Goal: Task Accomplishment & Management: Use online tool/utility

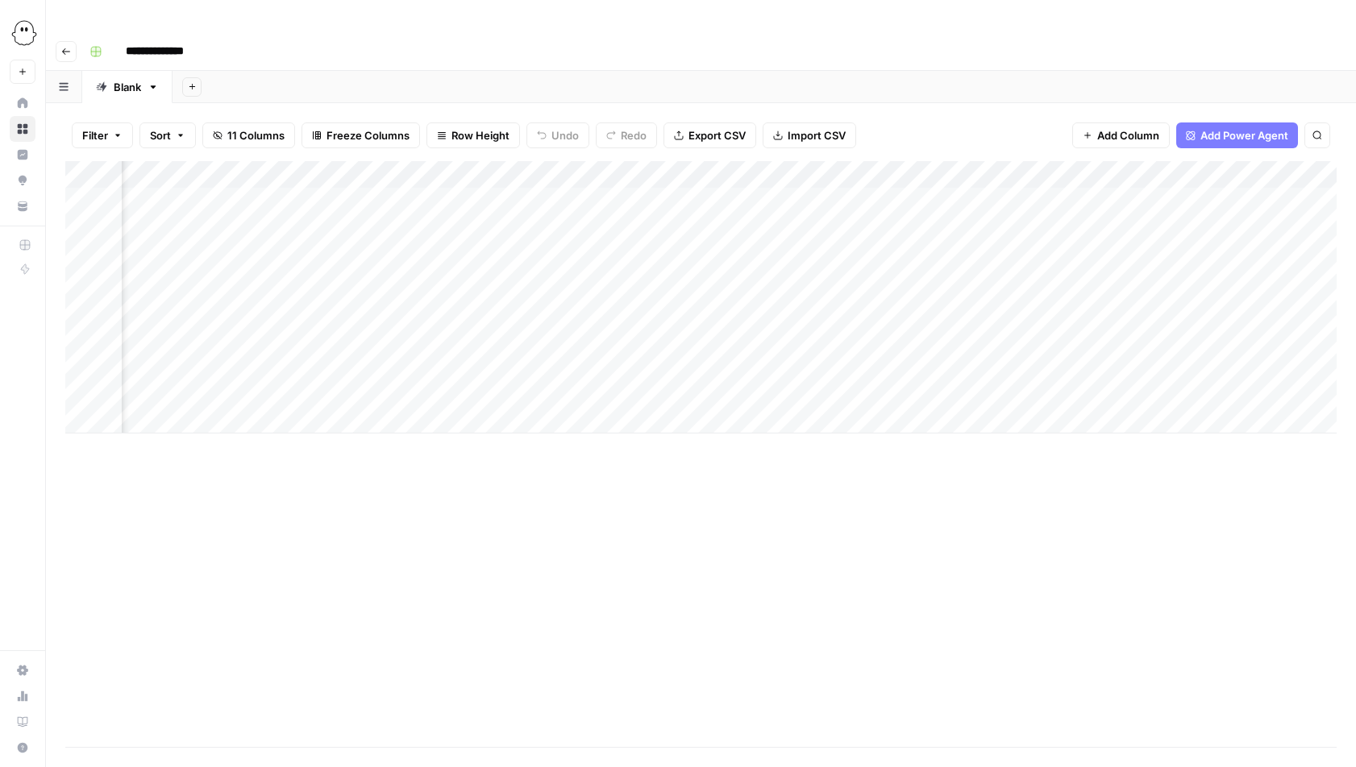
scroll to position [0, 156]
click at [1217, 302] on div "Add Column" at bounding box center [700, 297] width 1271 height 272
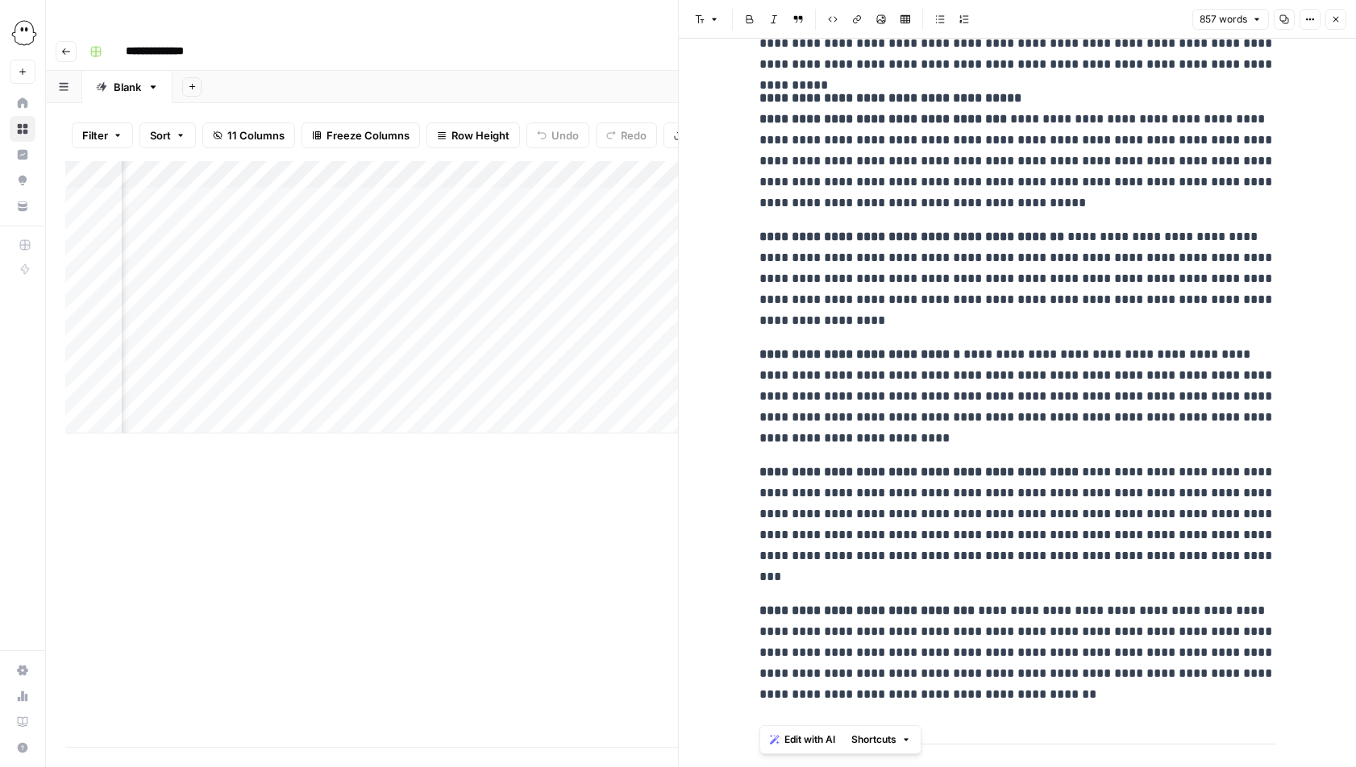
scroll to position [1856, 0]
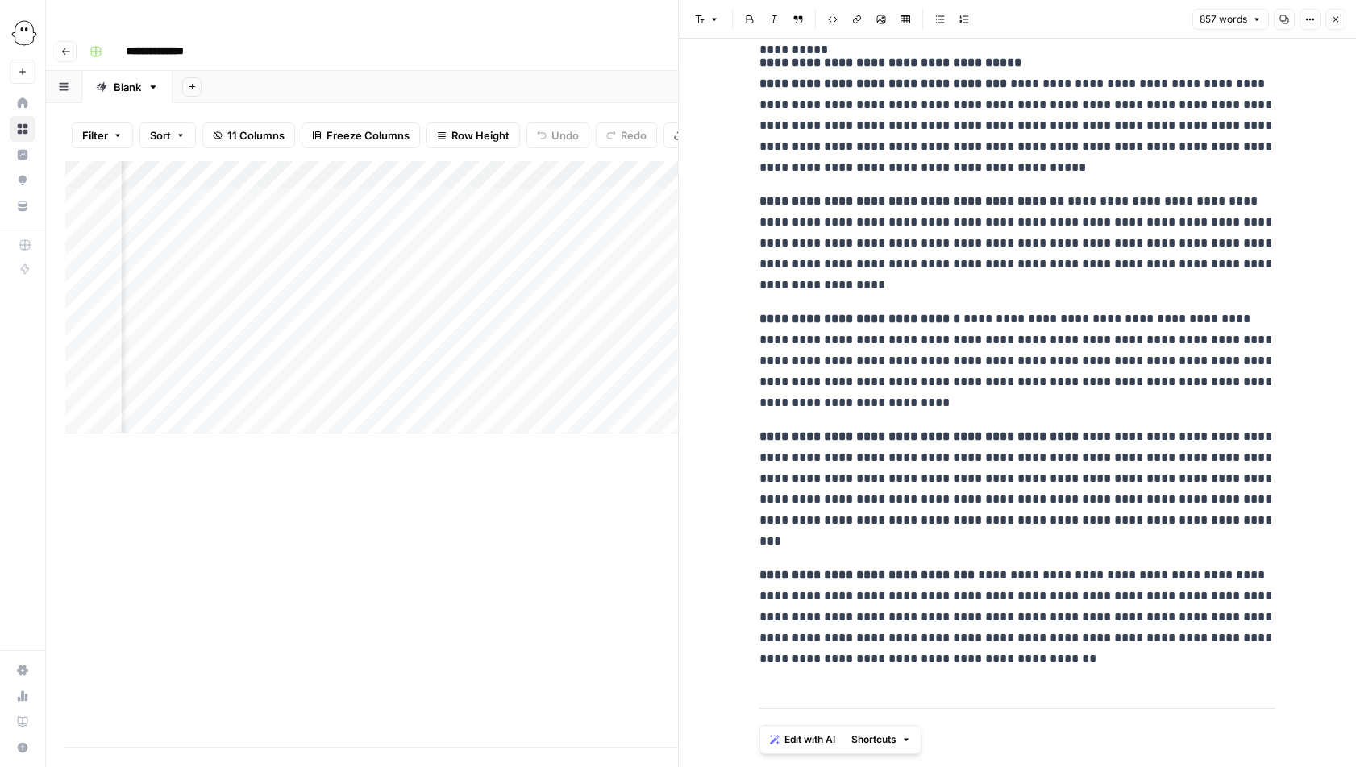
click at [1344, 21] on button "Close" at bounding box center [1335, 19] width 21 height 21
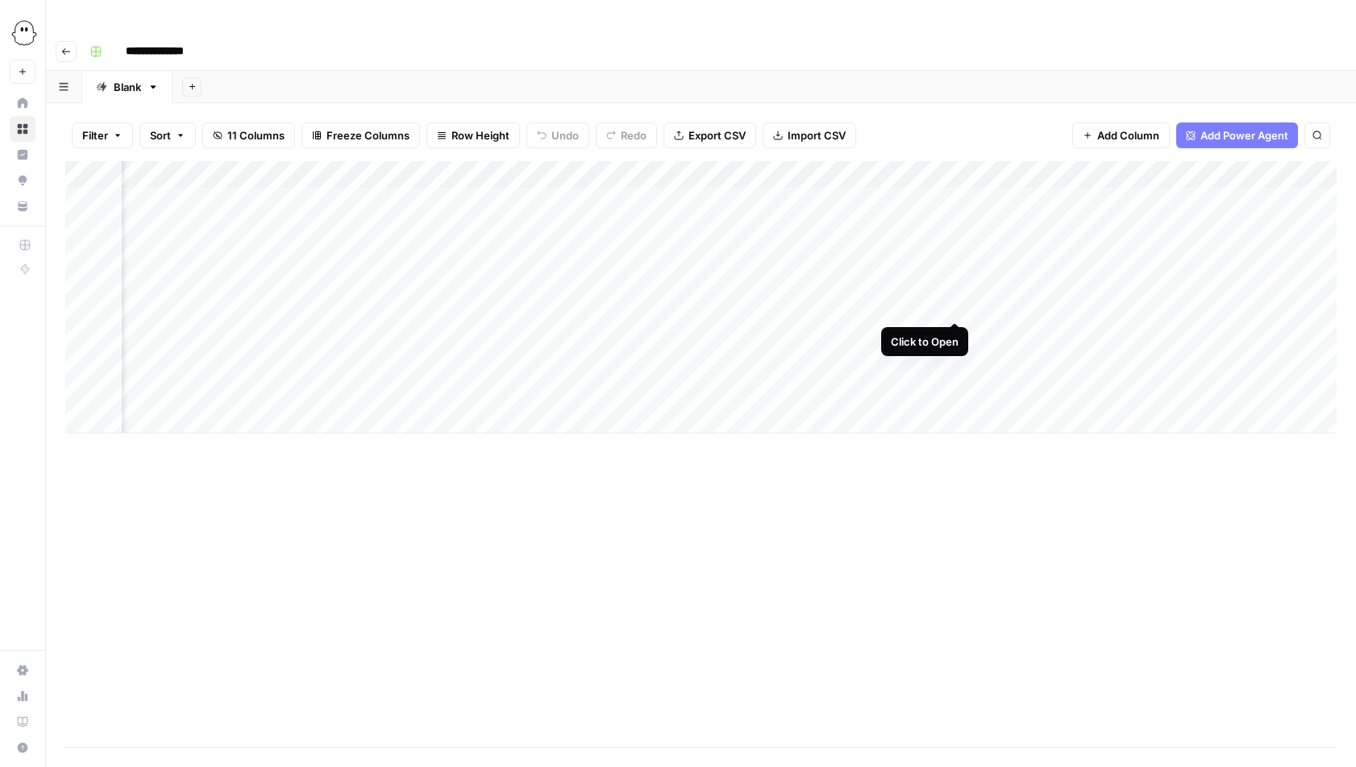
click at [957, 303] on div "Add Column" at bounding box center [700, 297] width 1271 height 272
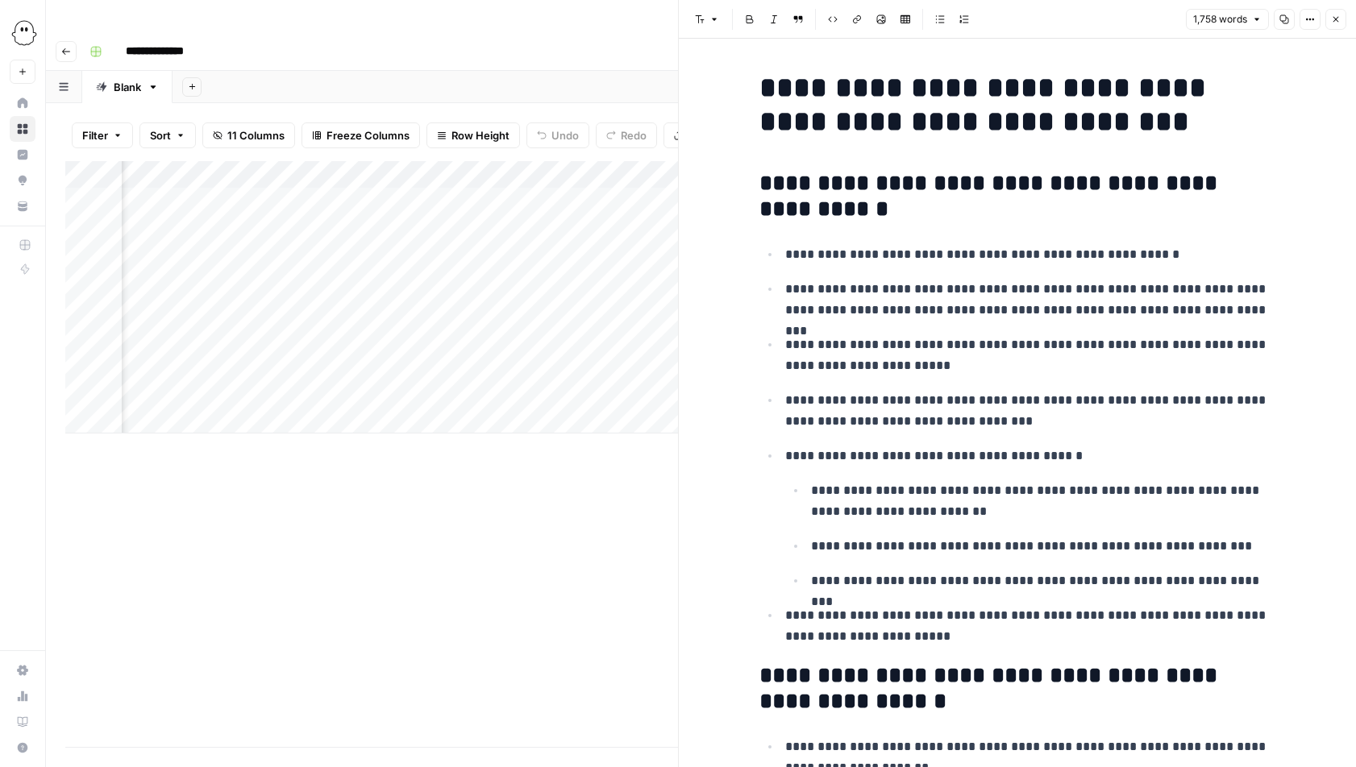
click at [1338, 19] on icon "button" at bounding box center [1336, 20] width 10 height 10
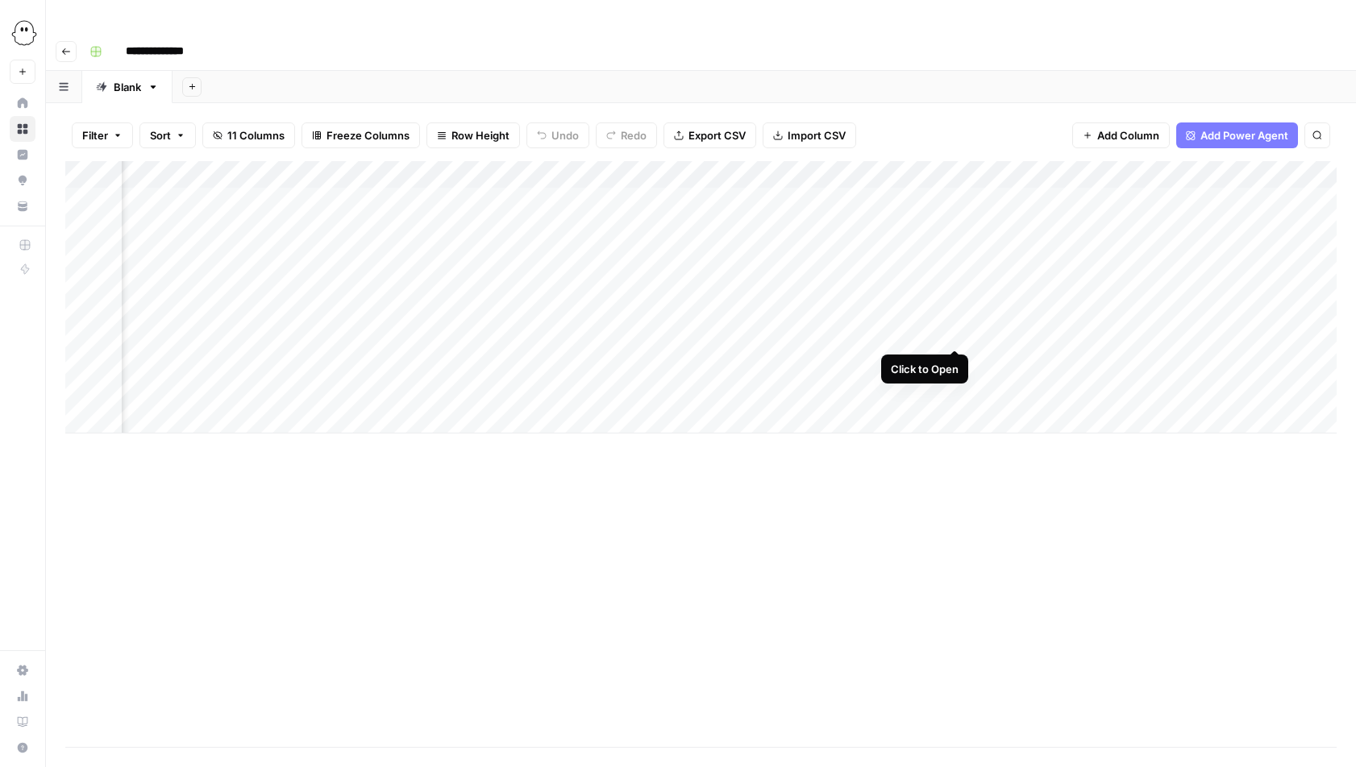
click at [954, 334] on div "Add Column" at bounding box center [700, 297] width 1271 height 272
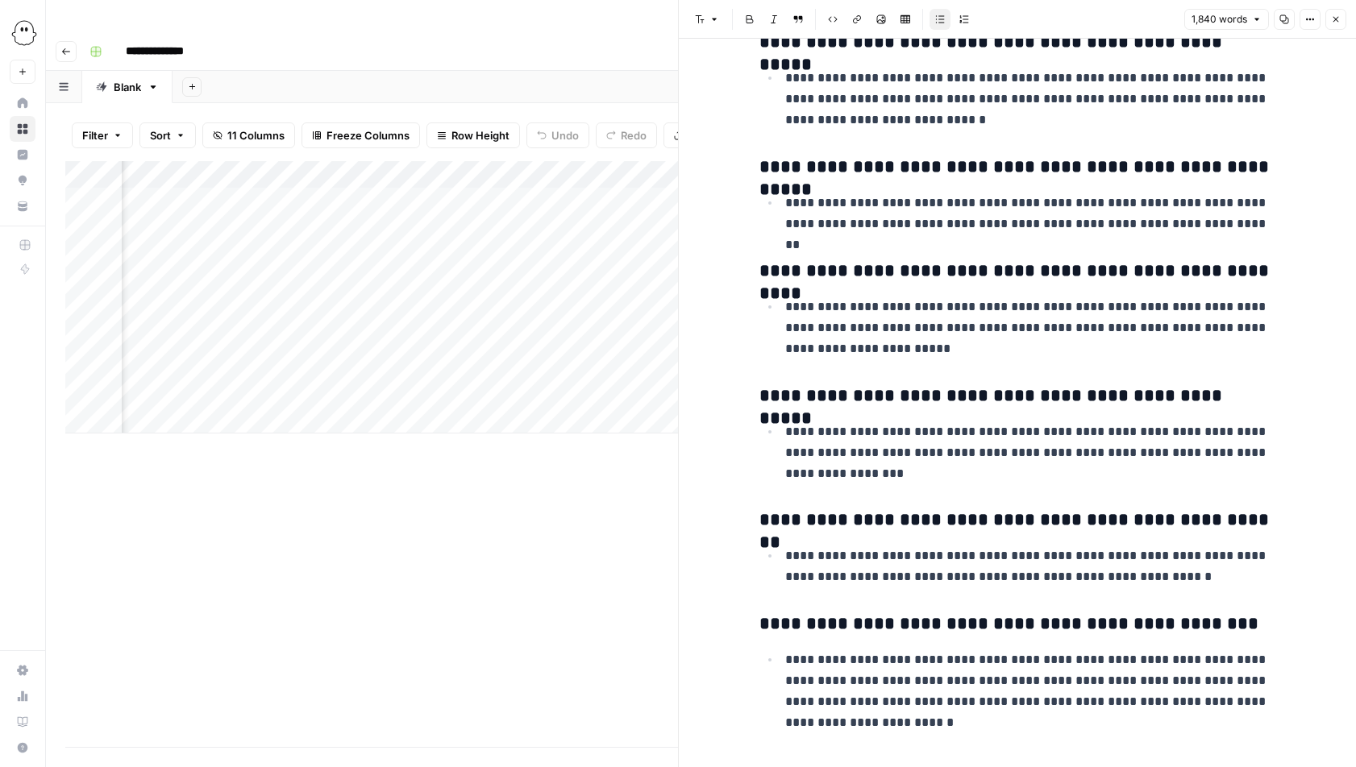
scroll to position [7702, 0]
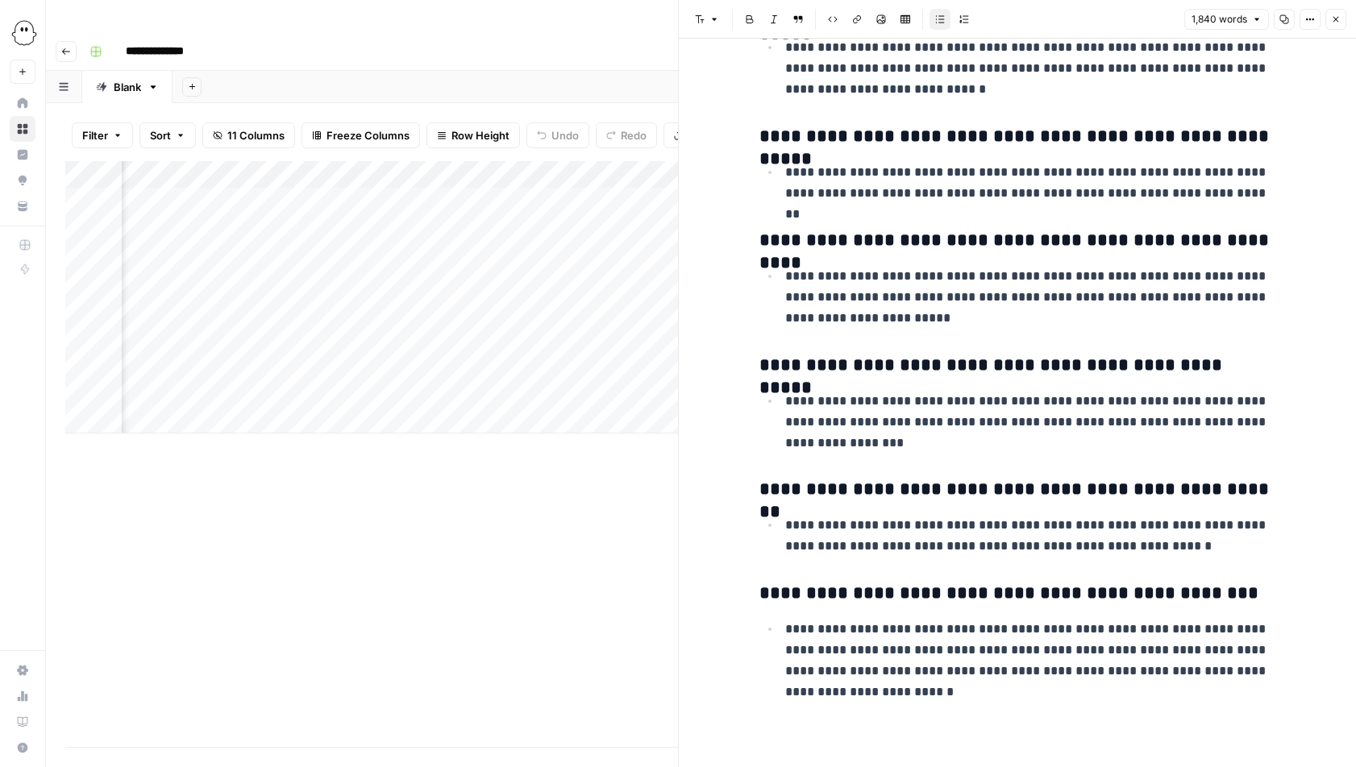
click at [1338, 19] on icon "button" at bounding box center [1336, 20] width 10 height 10
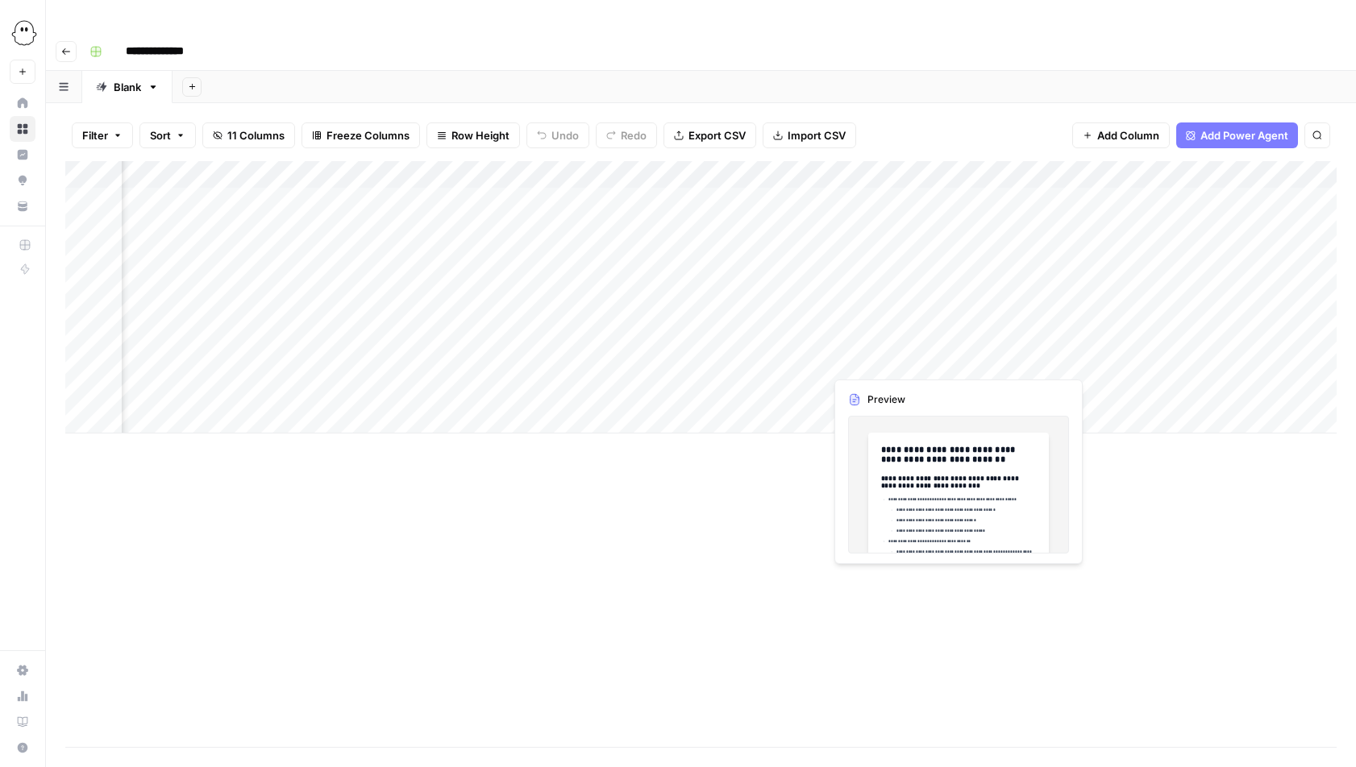
click at [957, 361] on div "Add Column" at bounding box center [700, 297] width 1271 height 272
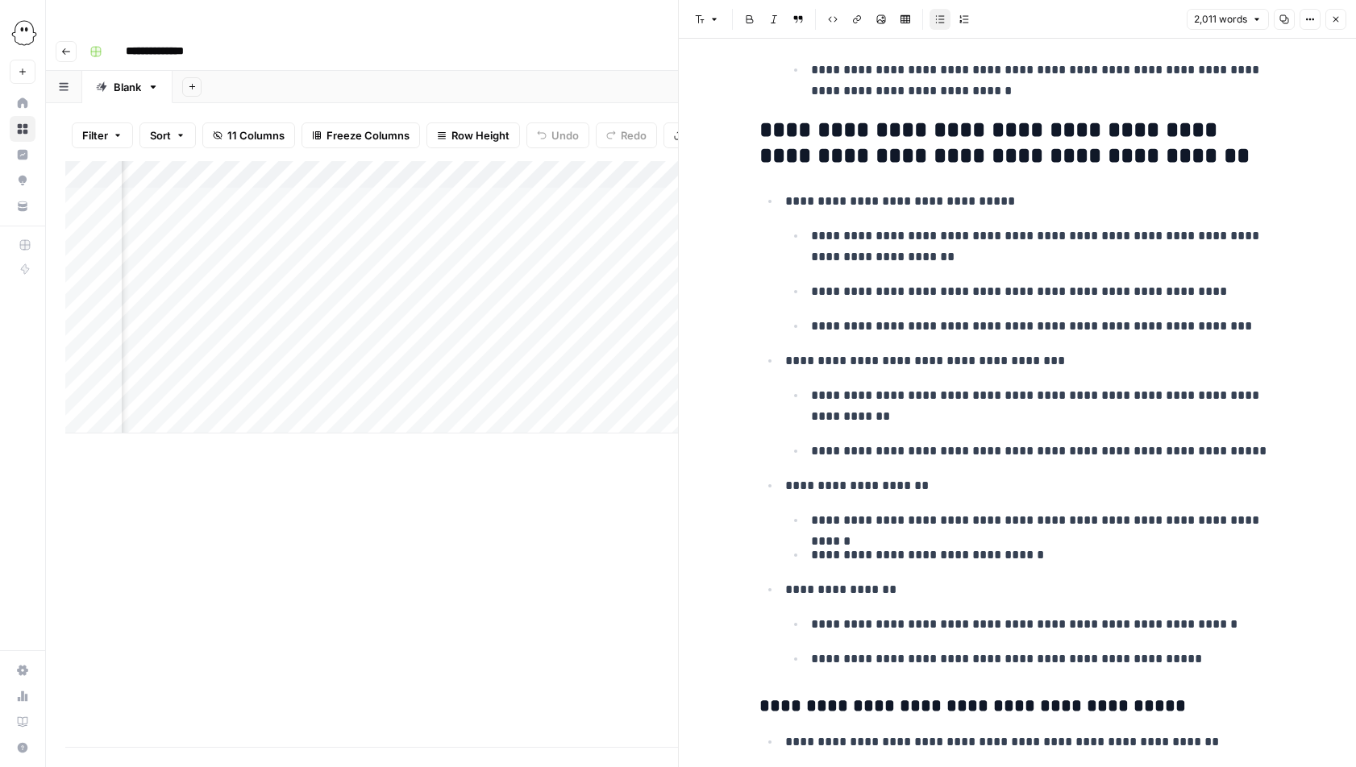
scroll to position [652, 0]
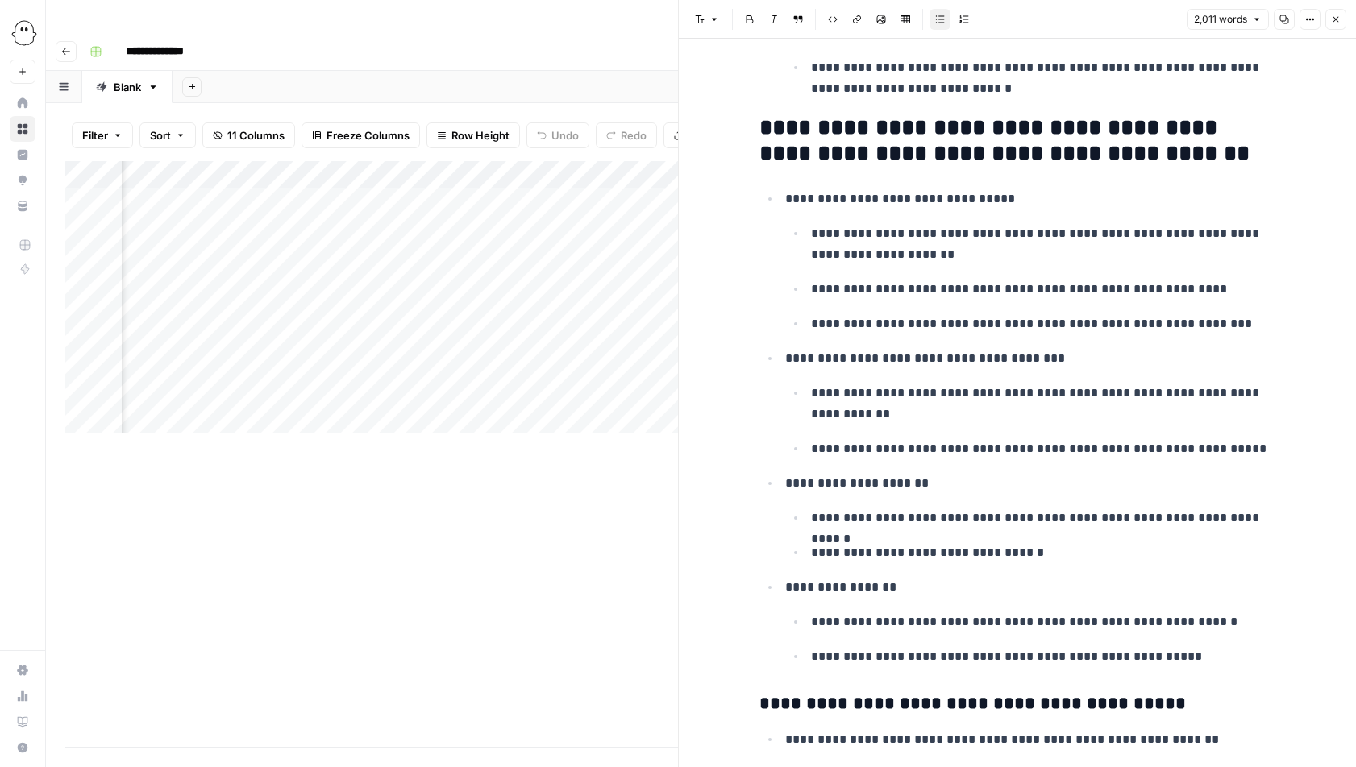
click at [1335, 20] on icon "button" at bounding box center [1336, 20] width 10 height 10
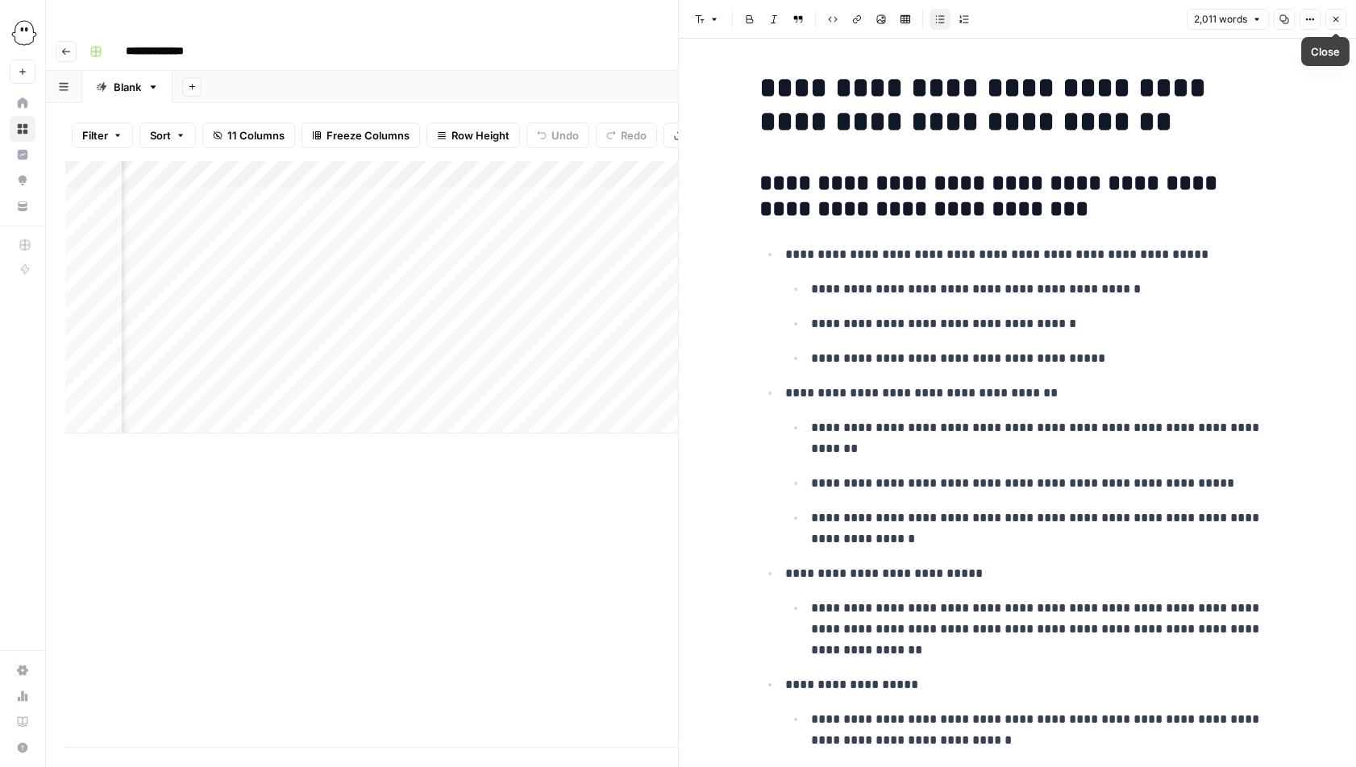
click at [1329, 19] on button "Close" at bounding box center [1335, 19] width 21 height 21
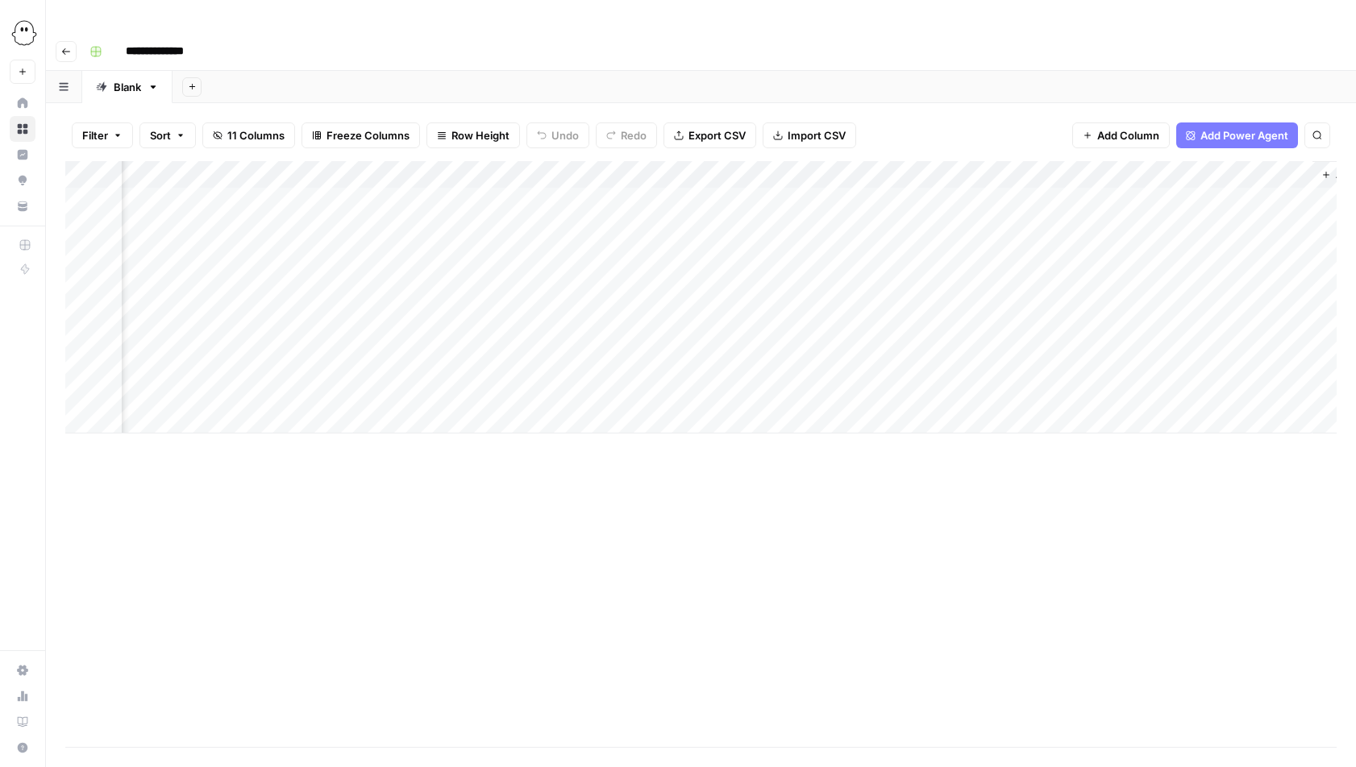
scroll to position [0, 827]
click at [1176, 302] on div "Add Column" at bounding box center [700, 297] width 1271 height 272
click at [1176, 332] on div "Add Column" at bounding box center [700, 297] width 1271 height 272
click at [1175, 359] on div "Add Column" at bounding box center [700, 297] width 1271 height 272
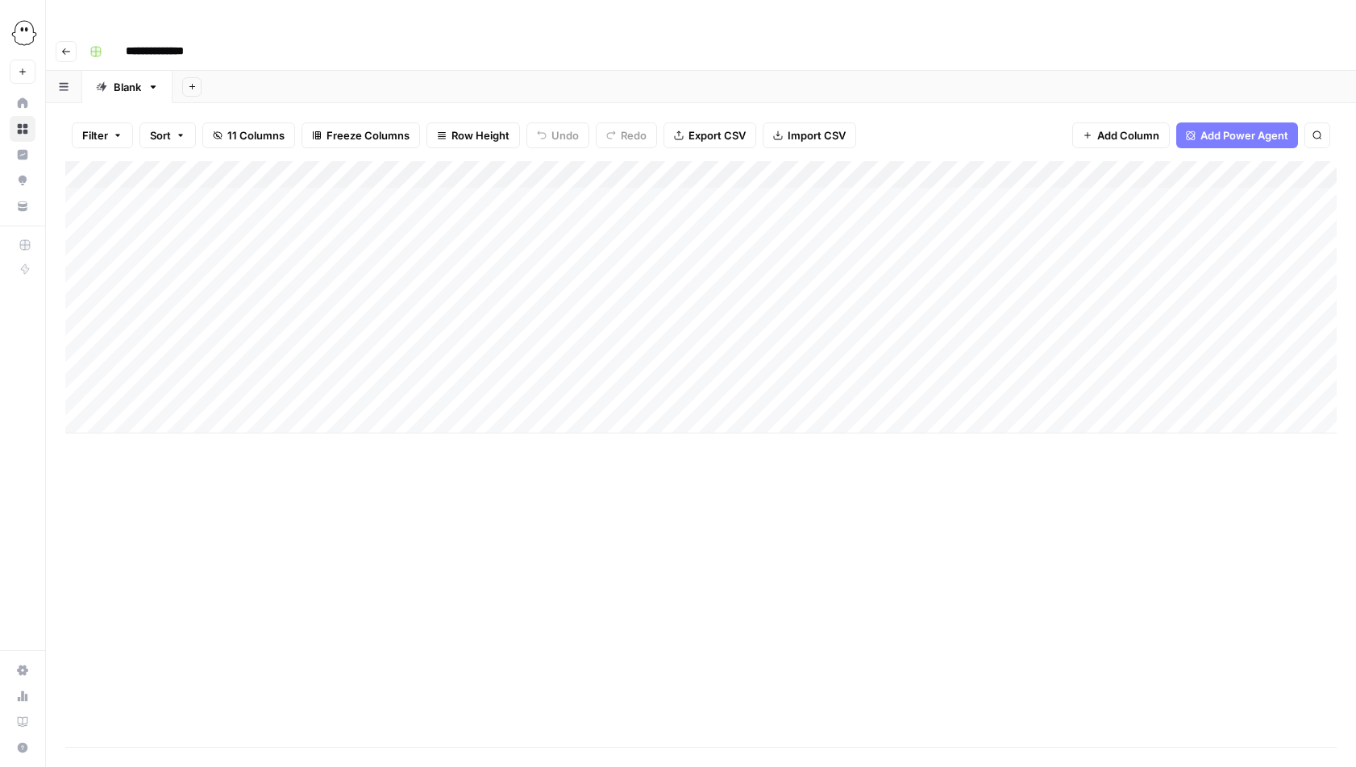
click at [189, 386] on div "Add Column" at bounding box center [700, 297] width 1271 height 272
click at [158, 387] on textarea at bounding box center [250, 389] width 258 height 23
paste textarea "**********"
type textarea "**********"
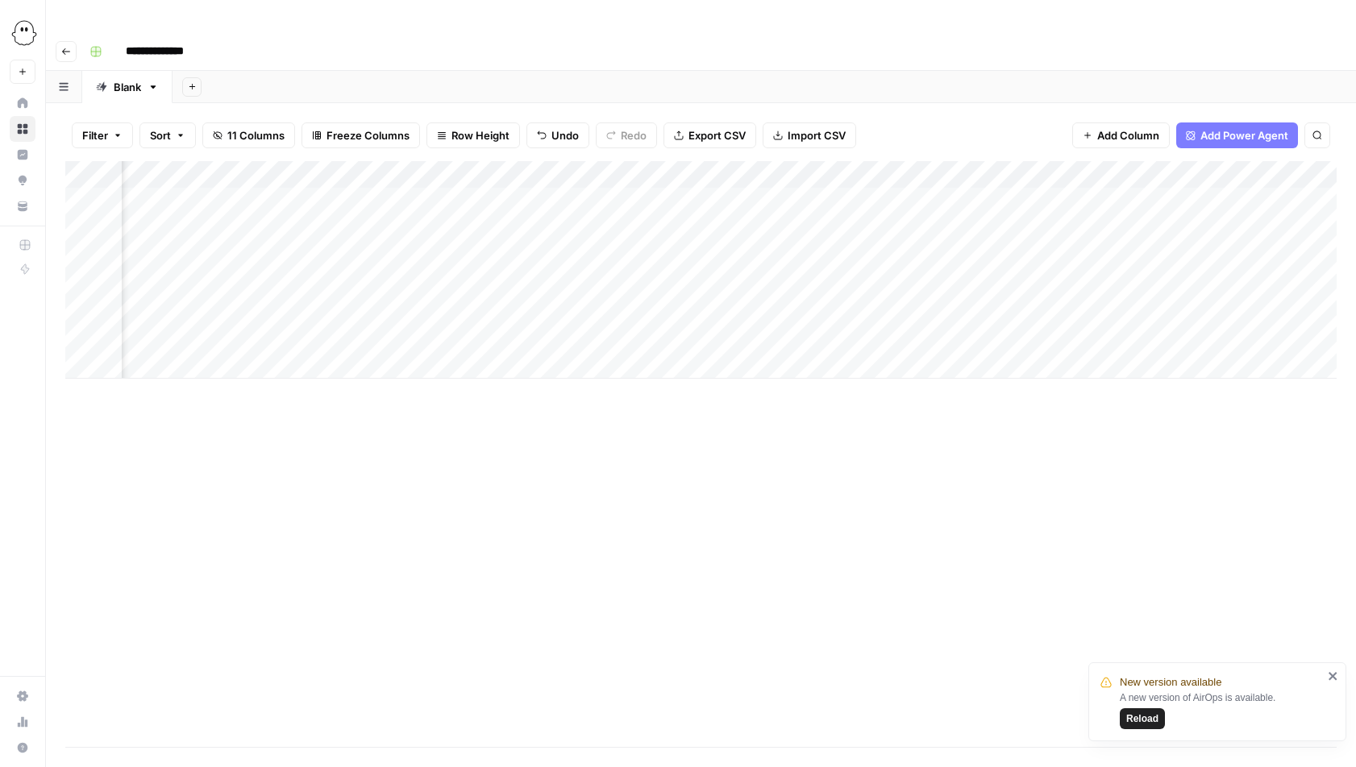
click at [1146, 718] on span "Reload" at bounding box center [1142, 719] width 32 height 15
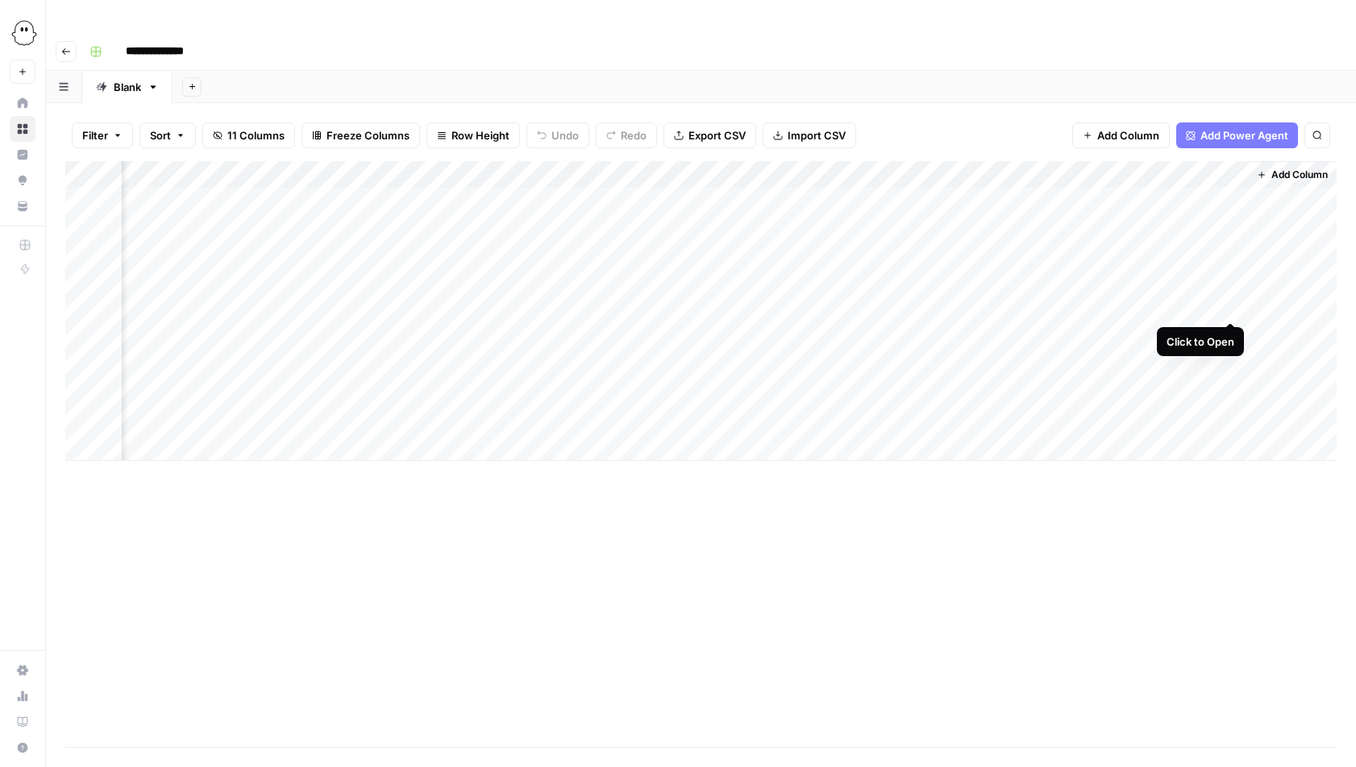
click at [1231, 305] on div "Add Column" at bounding box center [700, 311] width 1271 height 300
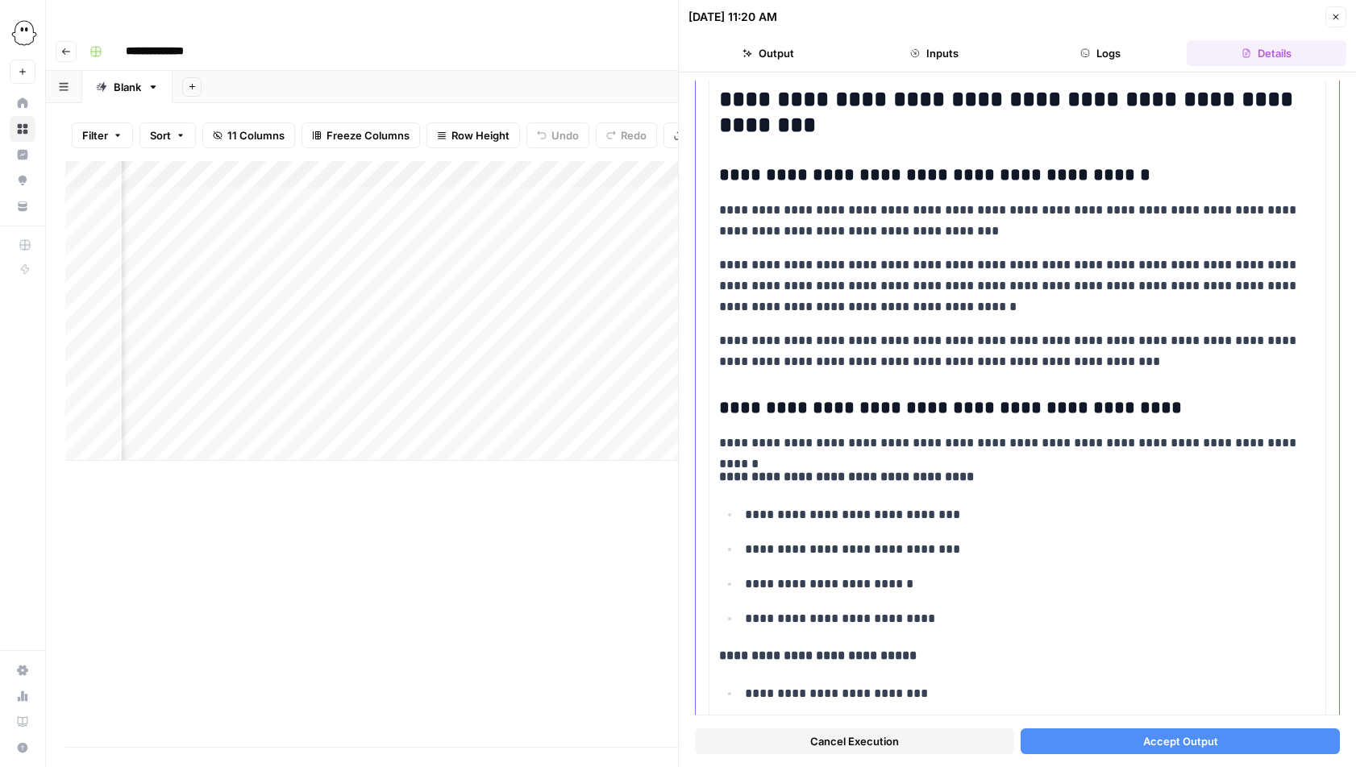
scroll to position [1170, 0]
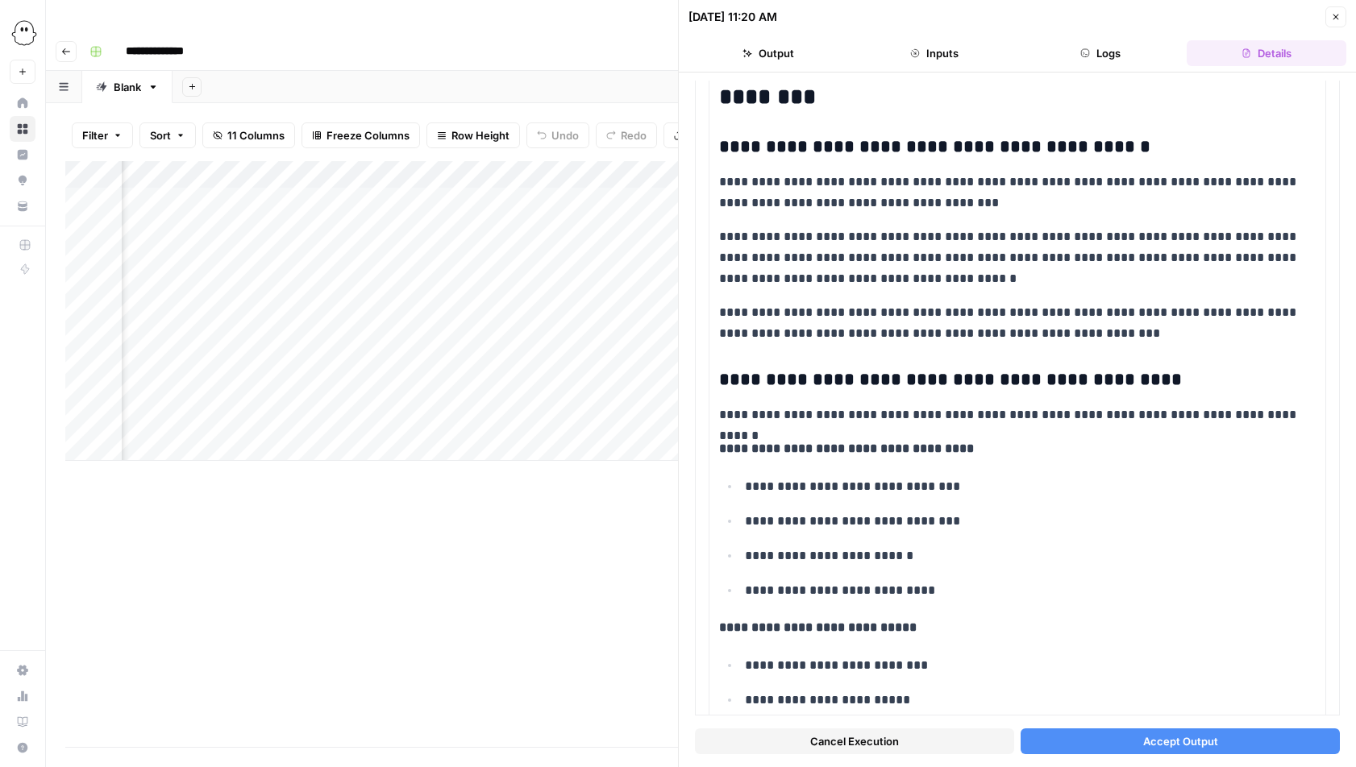
click at [1342, 20] on button "Close" at bounding box center [1335, 16] width 21 height 21
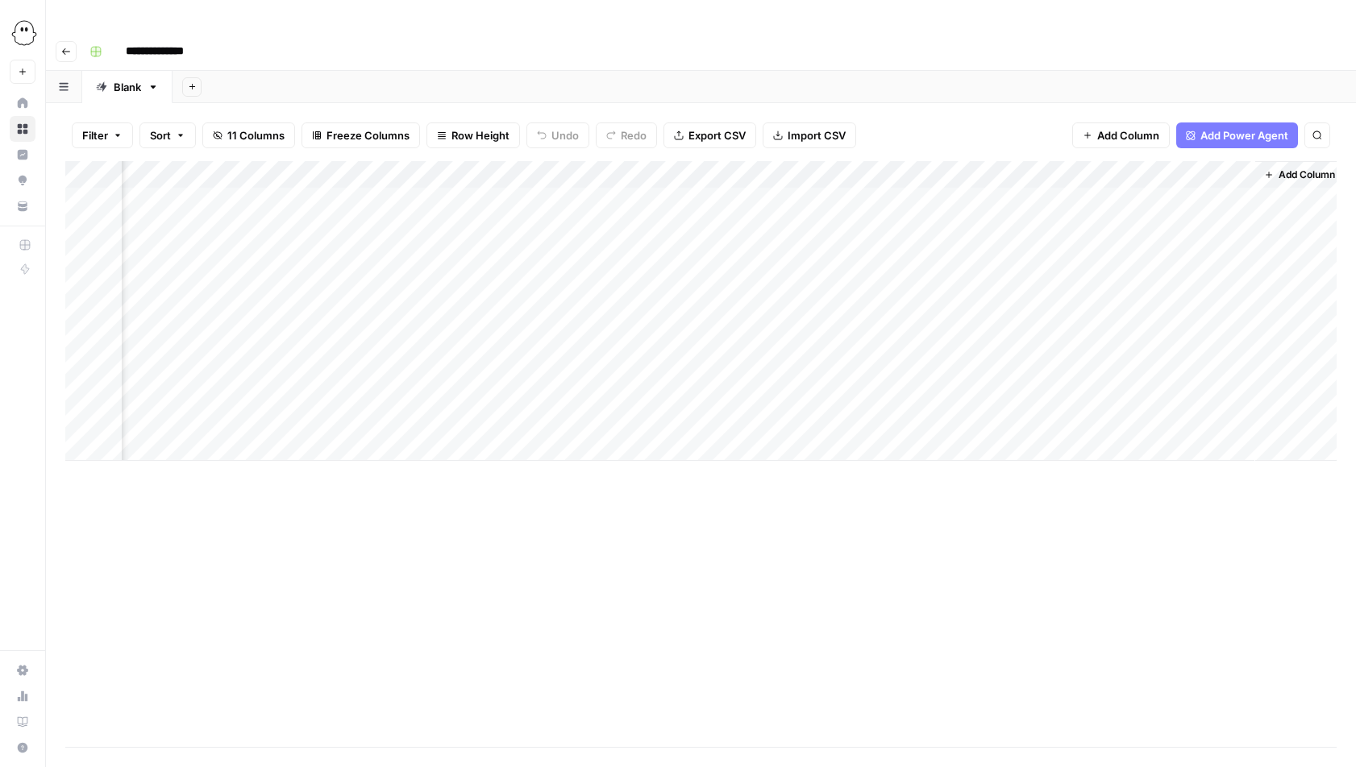
scroll to position [0, 864]
click at [659, 299] on div "Add Column" at bounding box center [700, 311] width 1271 height 300
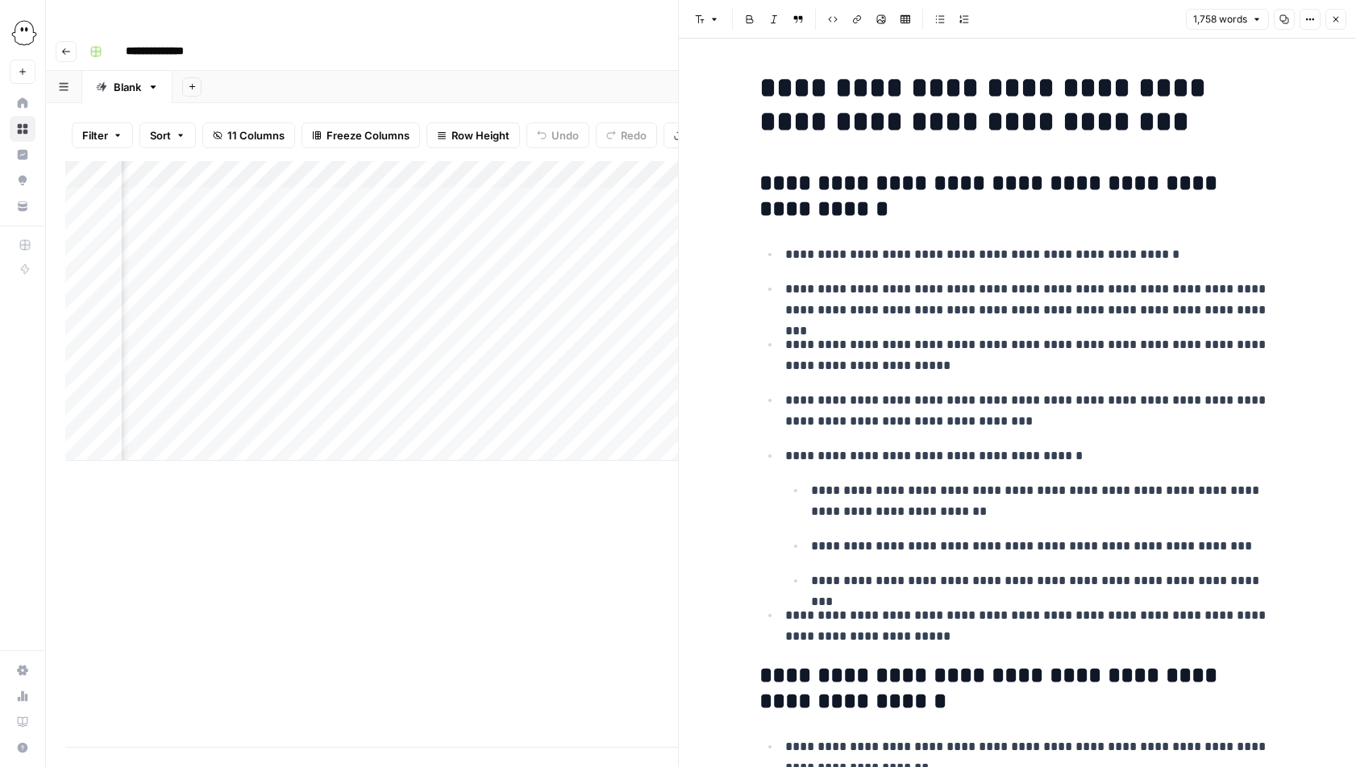
click at [1332, 22] on icon "button" at bounding box center [1336, 20] width 10 height 10
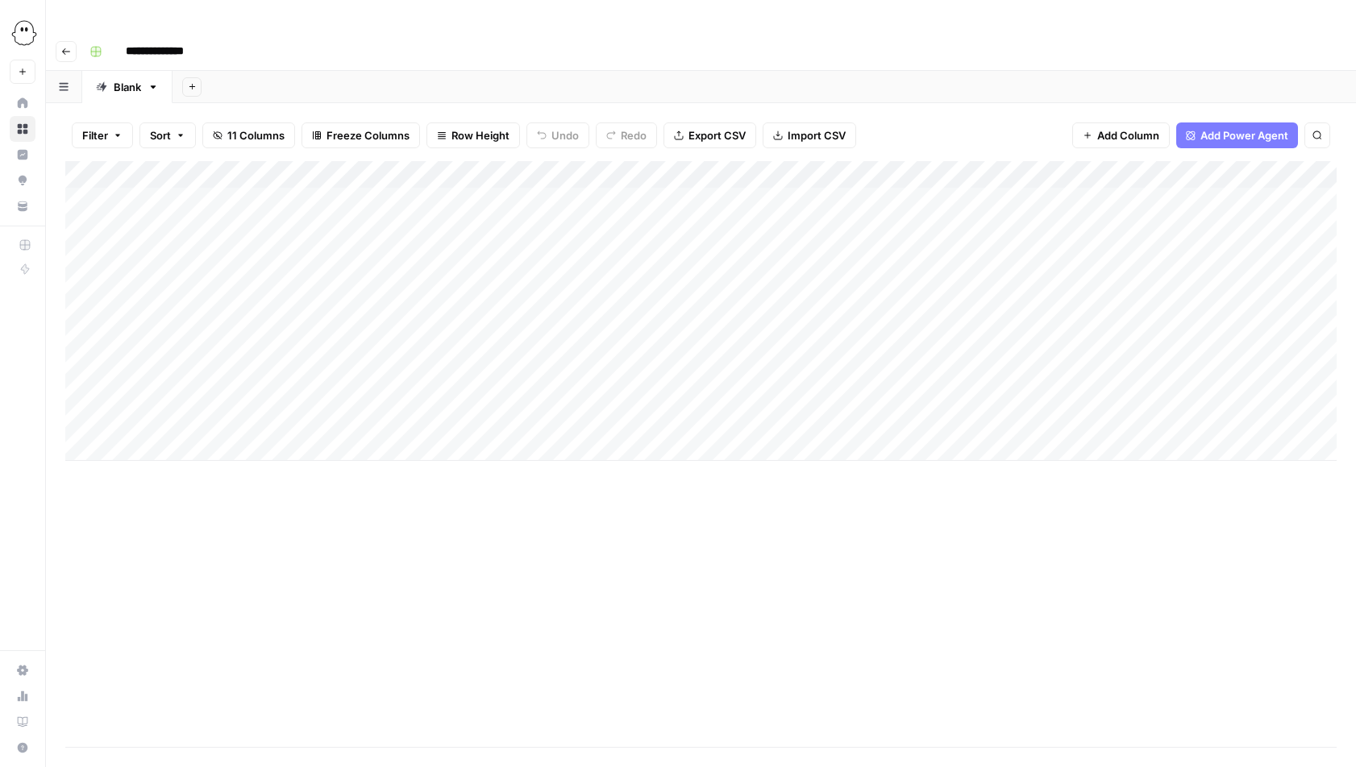
click at [235, 388] on div "Add Column" at bounding box center [700, 311] width 1271 height 300
click at [451, 476] on div "Add Column" at bounding box center [700, 454] width 1271 height 586
click at [400, 389] on div "Add Column" at bounding box center [700, 311] width 1271 height 300
click at [400, 389] on textarea at bounding box center [482, 389] width 258 height 23
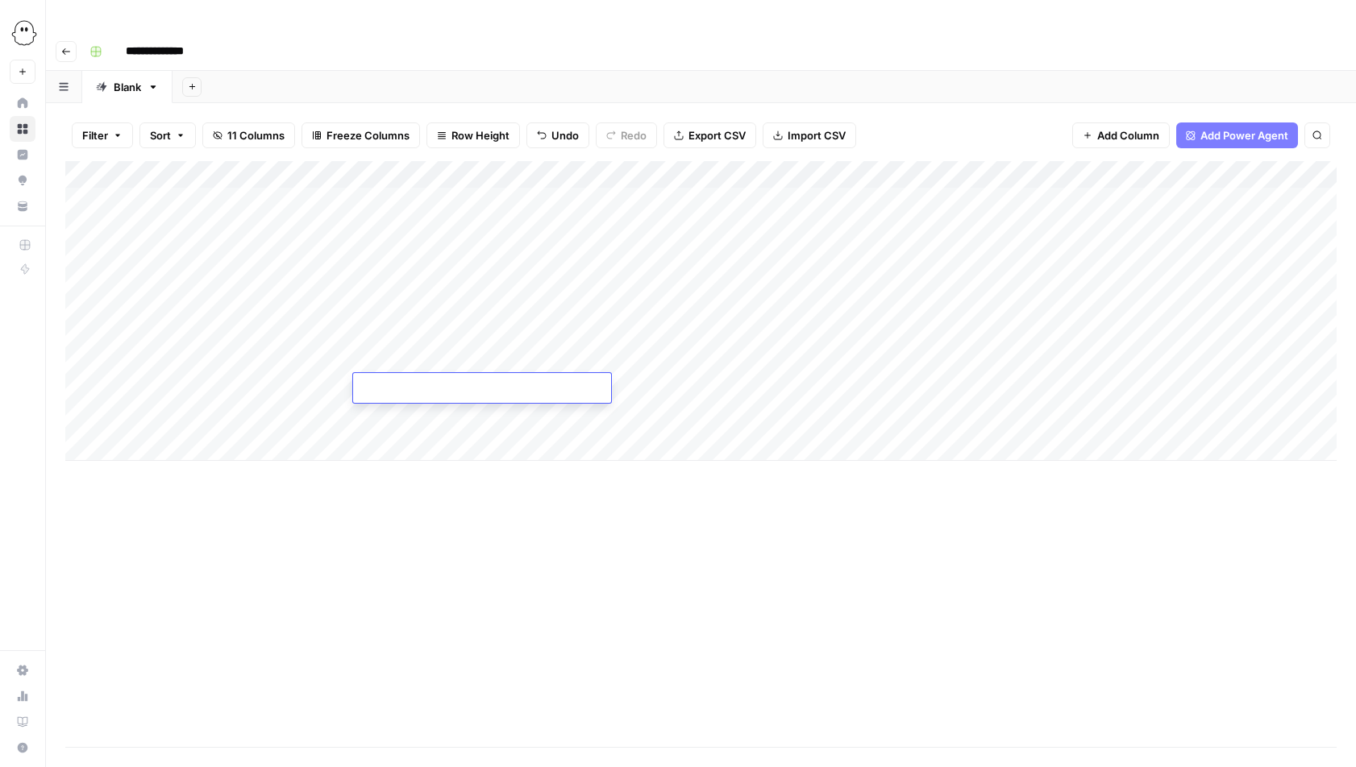
type textarea "**********"
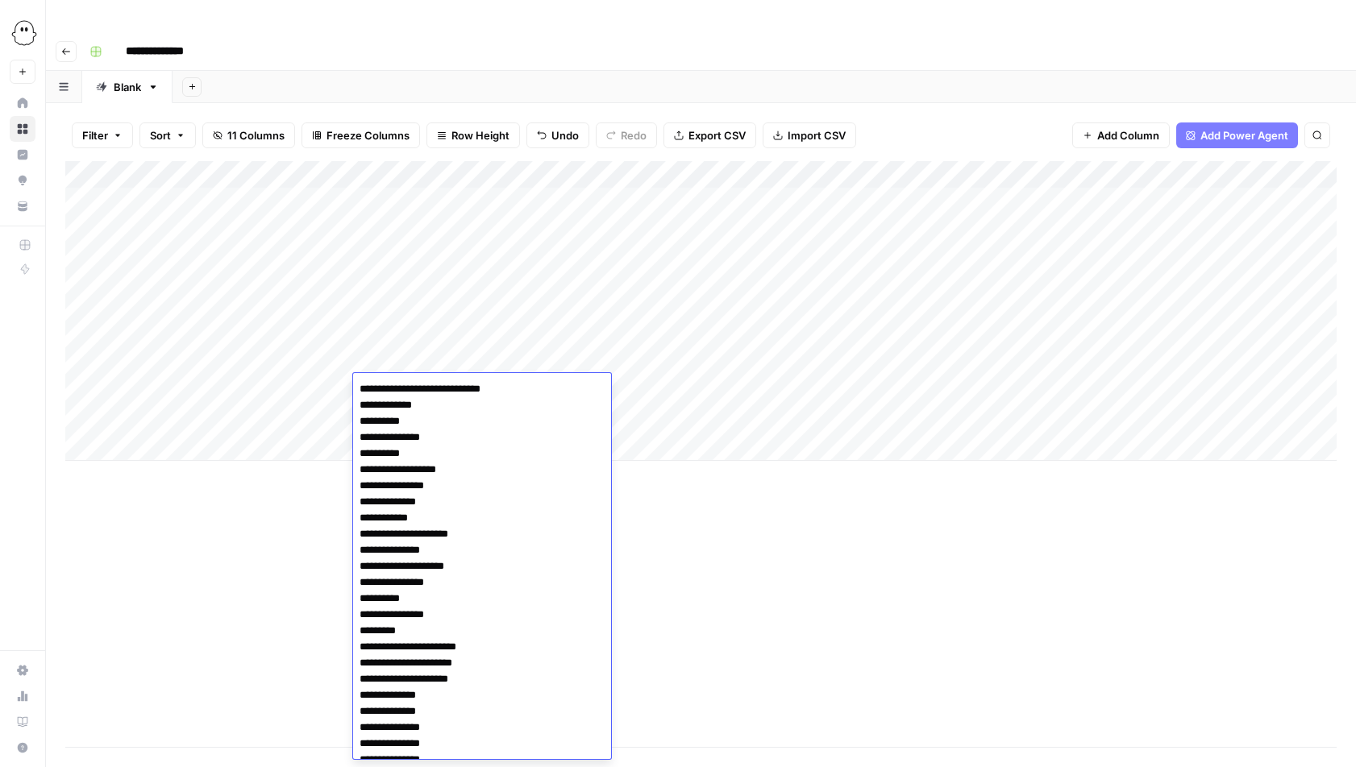
scroll to position [925, 0]
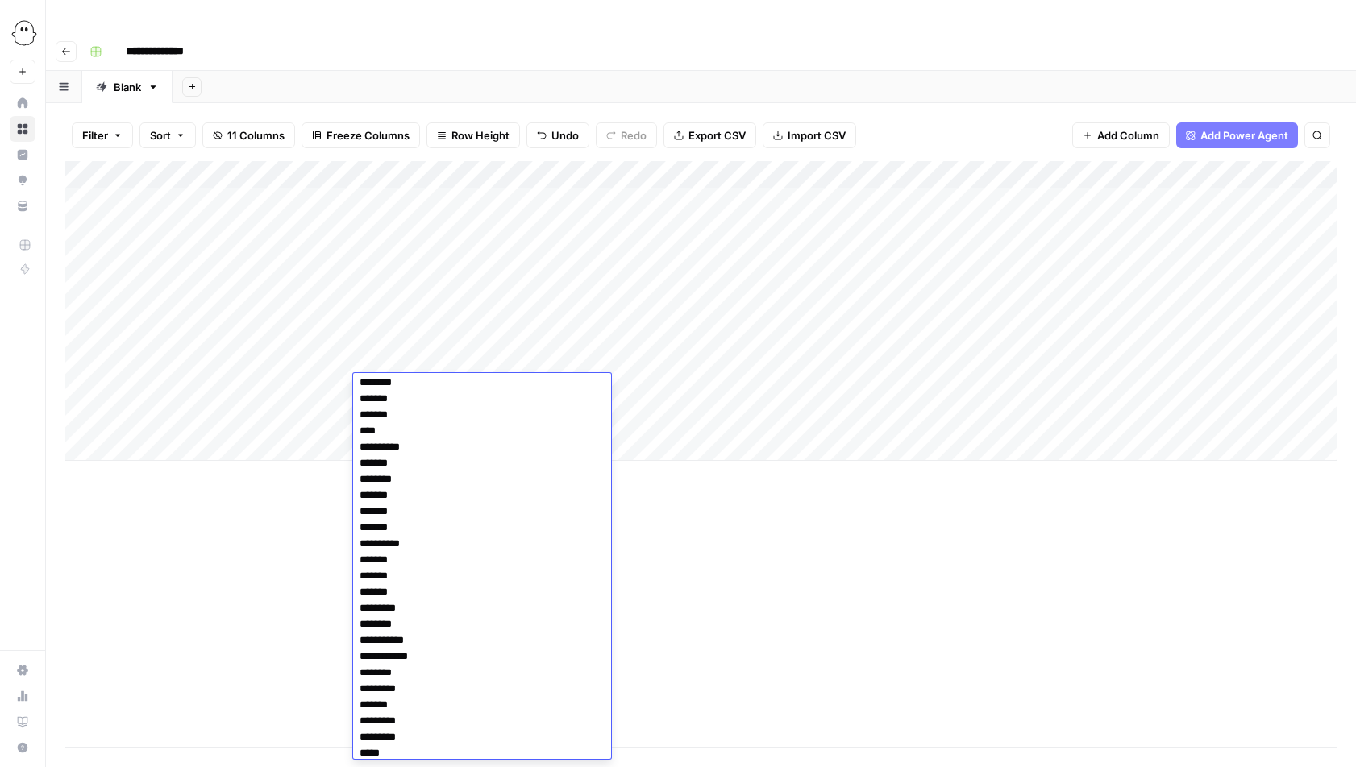
click at [700, 487] on div "Add Column" at bounding box center [700, 454] width 1271 height 586
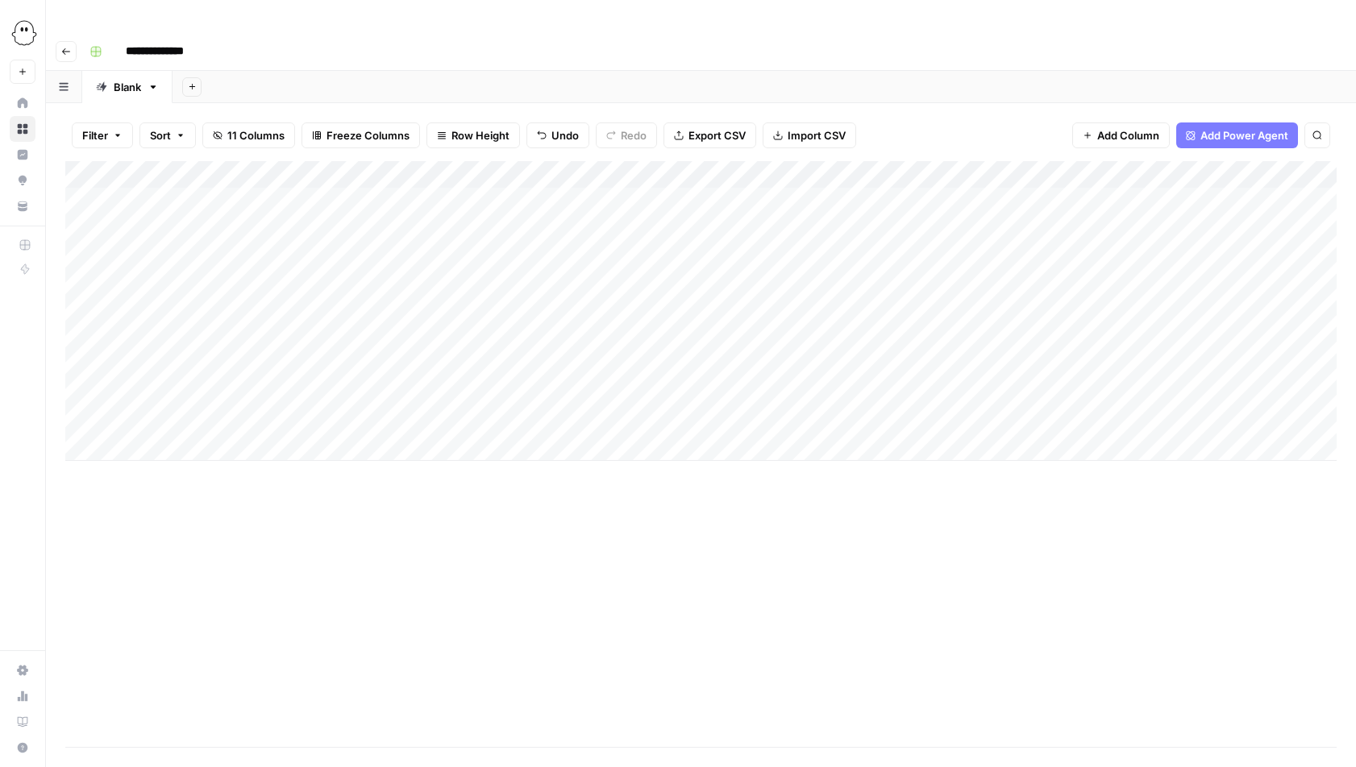
click at [789, 389] on div "Add Column" at bounding box center [700, 311] width 1271 height 300
click at [763, 388] on div "Add Column" at bounding box center [700, 311] width 1271 height 300
click at [763, 388] on textarea at bounding box center [814, 389] width 258 height 23
type textarea "**********"
click at [774, 492] on div "Add Column" at bounding box center [700, 454] width 1271 height 586
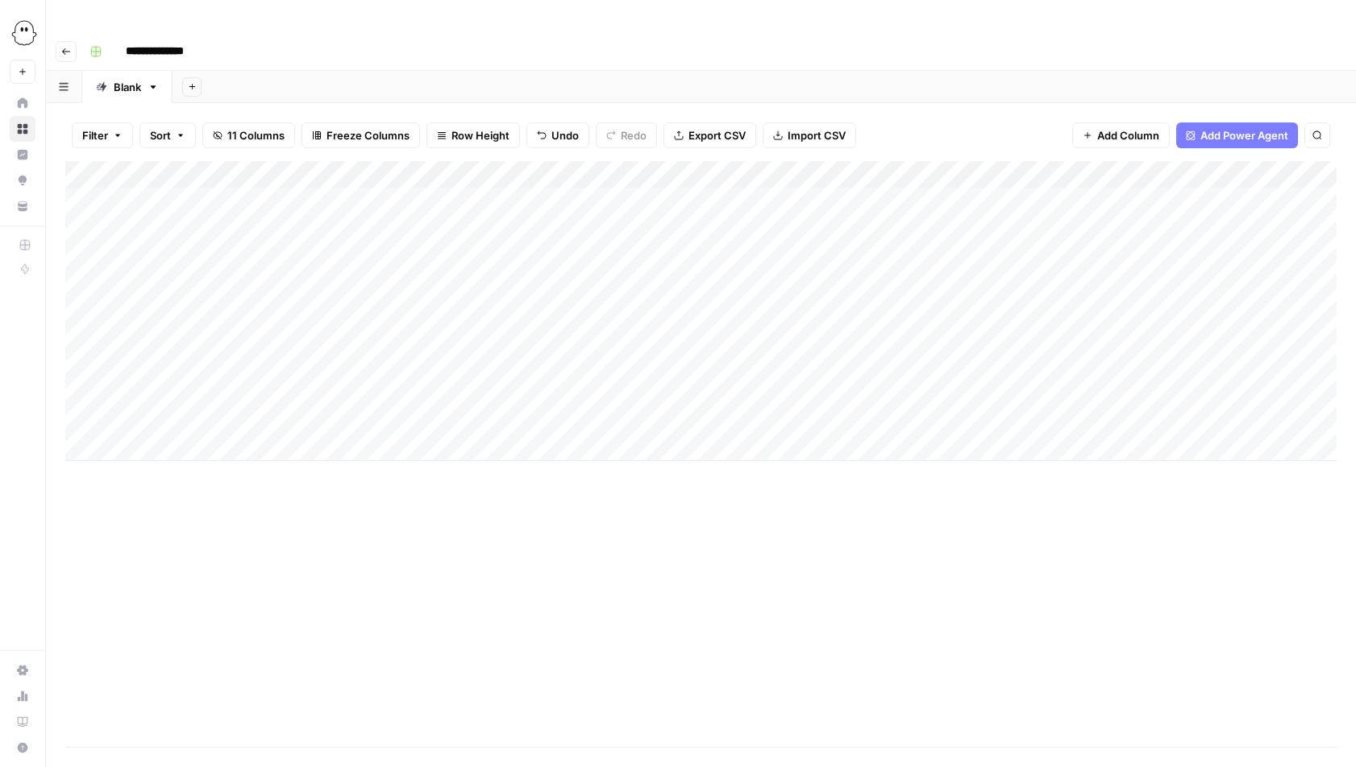
click at [748, 397] on div "Add Column" at bounding box center [700, 311] width 1271 height 300
click at [748, 397] on textarea "**********" at bounding box center [846, 397] width 322 height 39
click at [887, 401] on textarea "**********" at bounding box center [846, 397] width 322 height 39
click at [868, 401] on textarea "**********" at bounding box center [846, 413] width 322 height 71
click at [959, 436] on textarea "**********" at bounding box center [846, 413] width 322 height 71
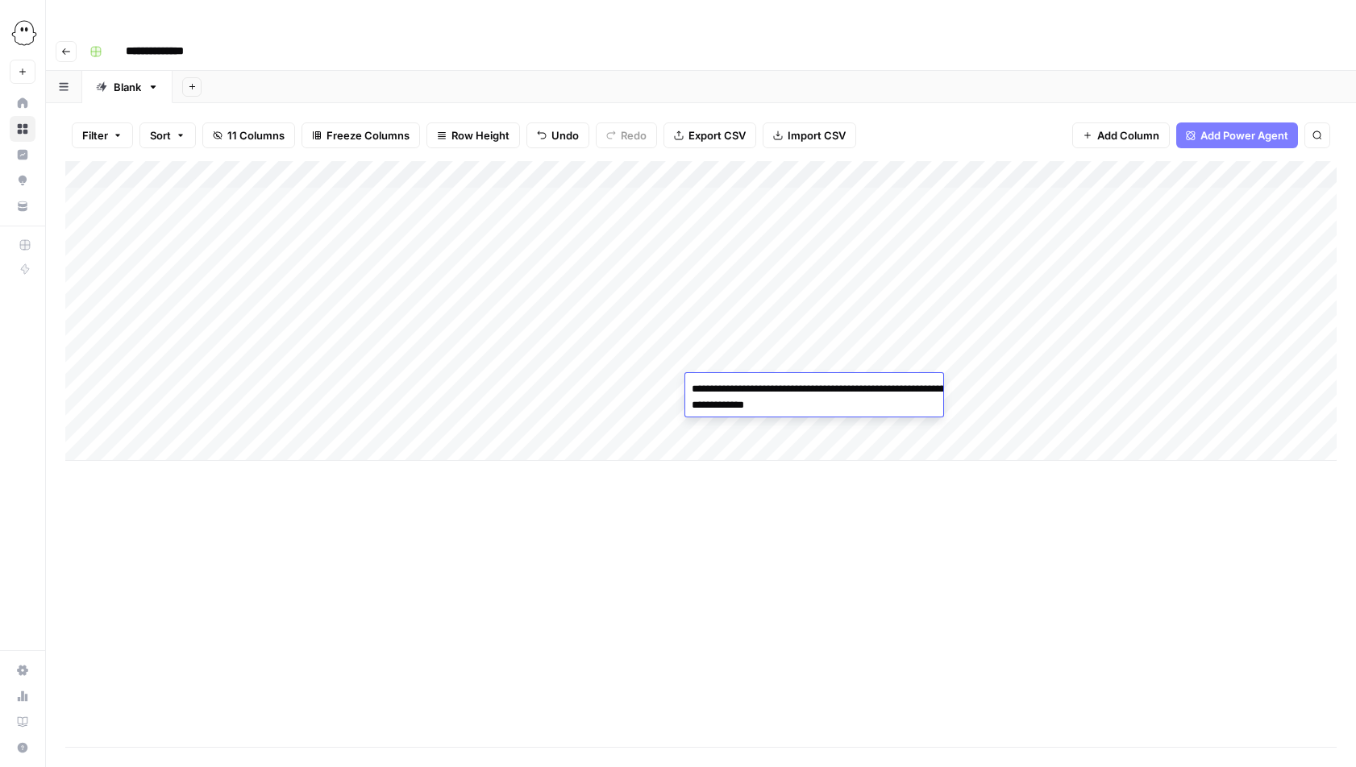
paste textarea "**********"
type textarea "**********"
click at [1050, 563] on div "Add Column" at bounding box center [700, 454] width 1271 height 586
click at [1004, 384] on div "Add Column" at bounding box center [700, 311] width 1271 height 300
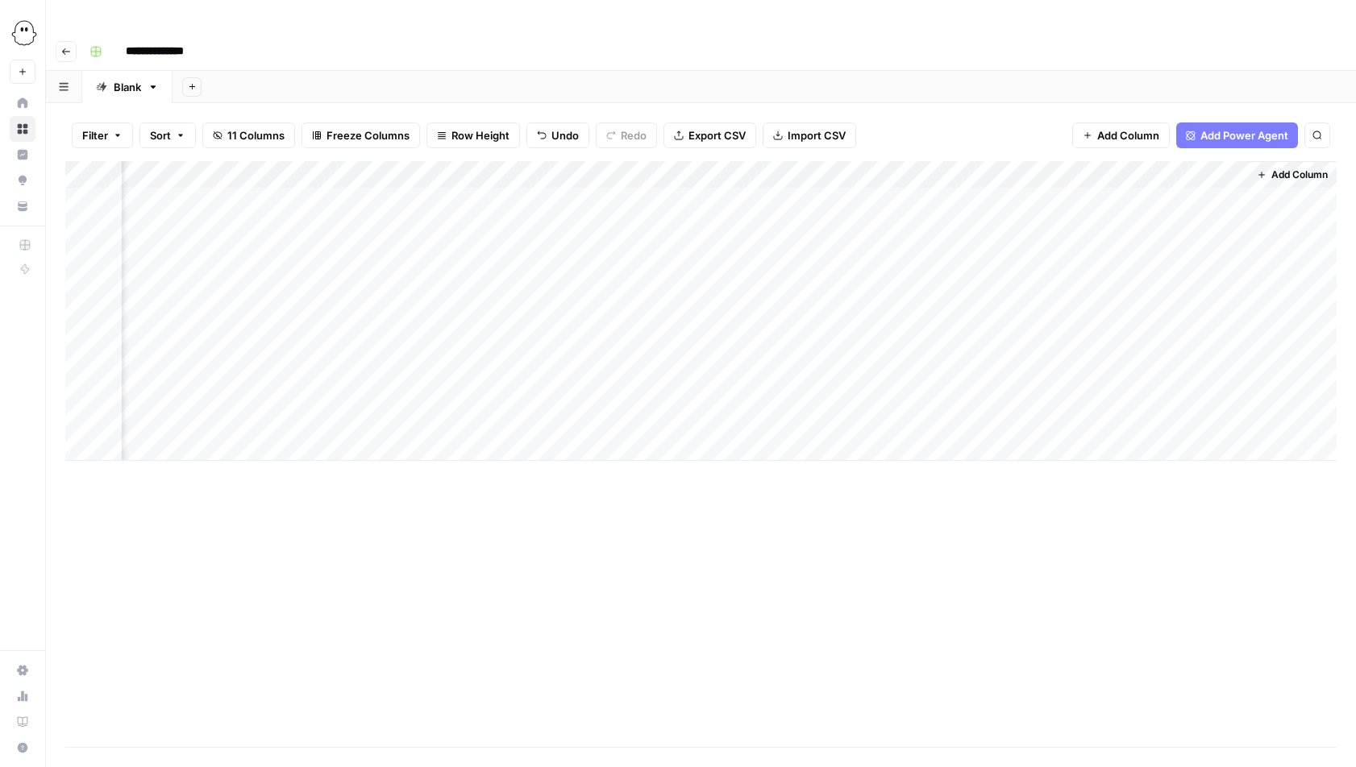
click at [1212, 161] on div "Add Column" at bounding box center [700, 311] width 1271 height 300
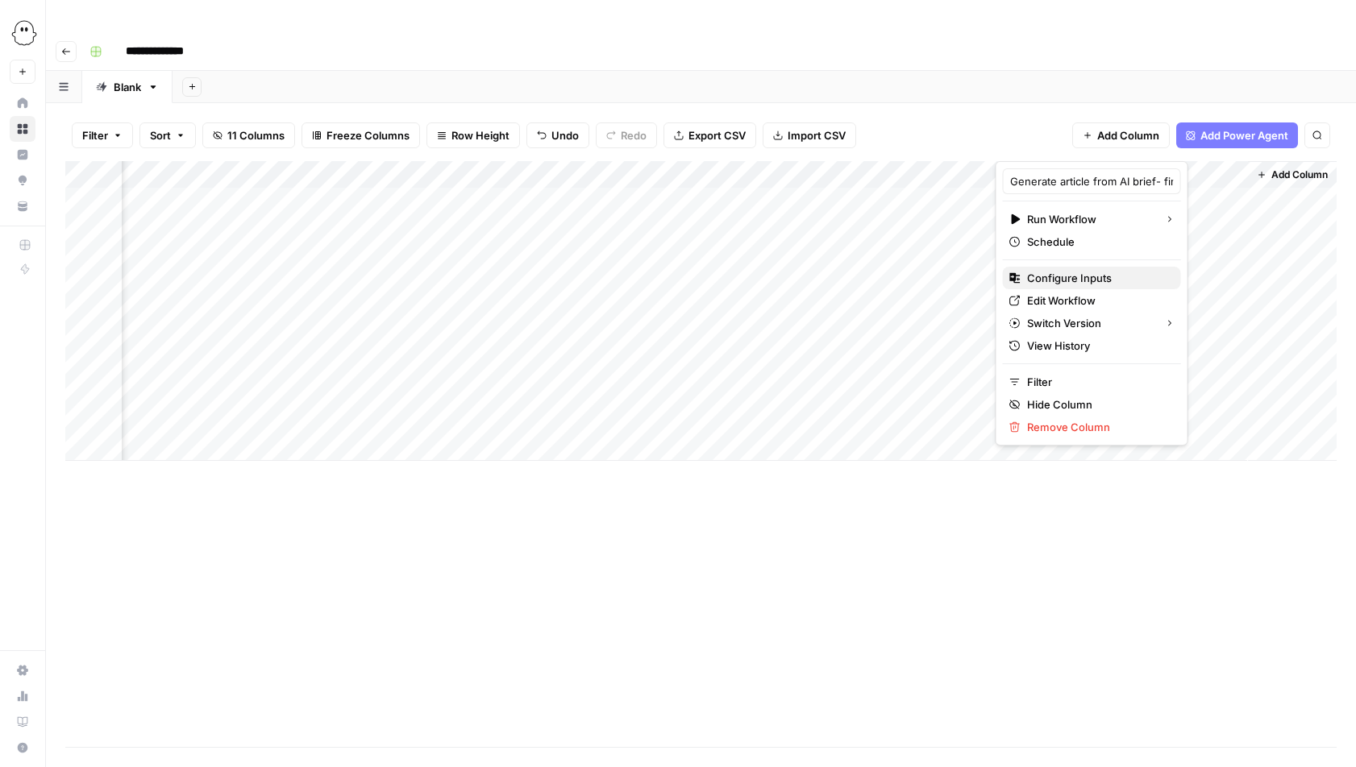
click at [1087, 275] on span "Configure Inputs" at bounding box center [1097, 278] width 141 height 16
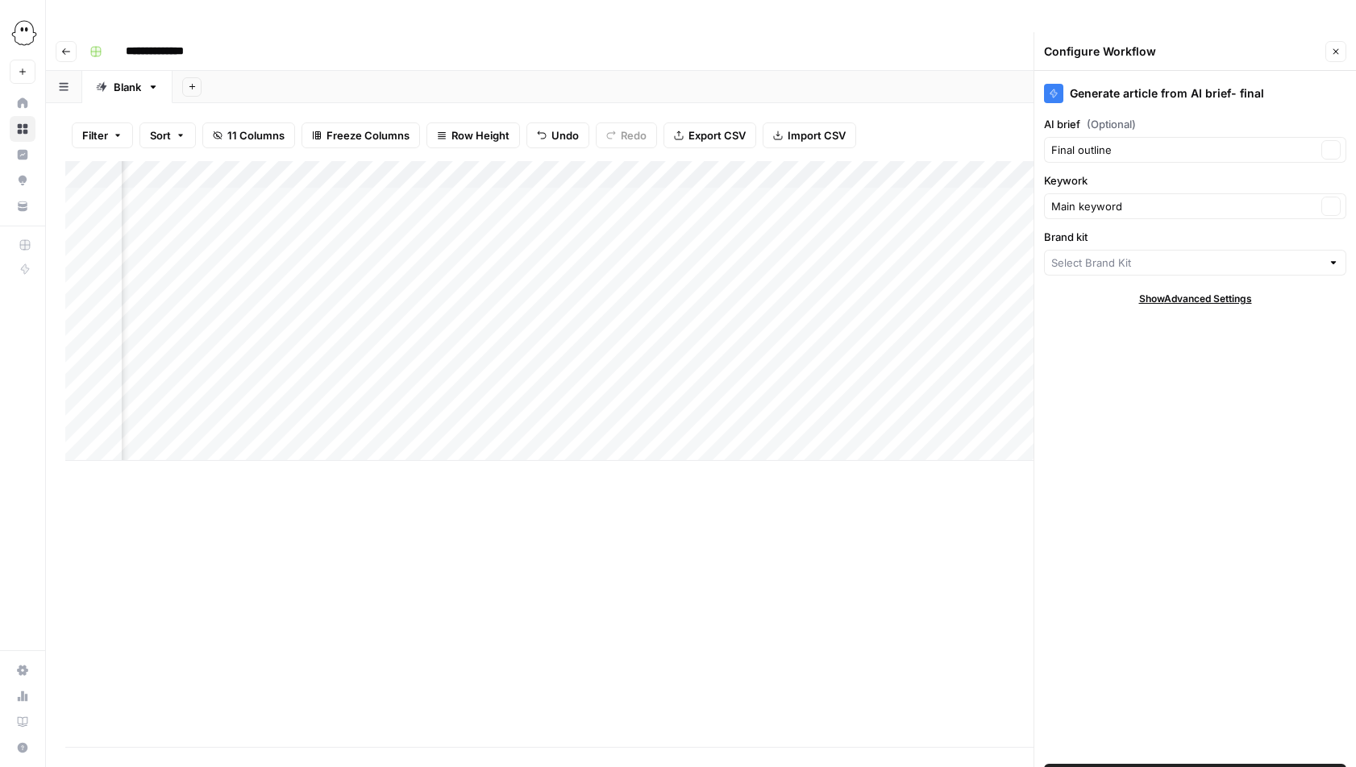
type input "PhantomBuster"
click at [1334, 47] on icon "button" at bounding box center [1336, 52] width 10 height 10
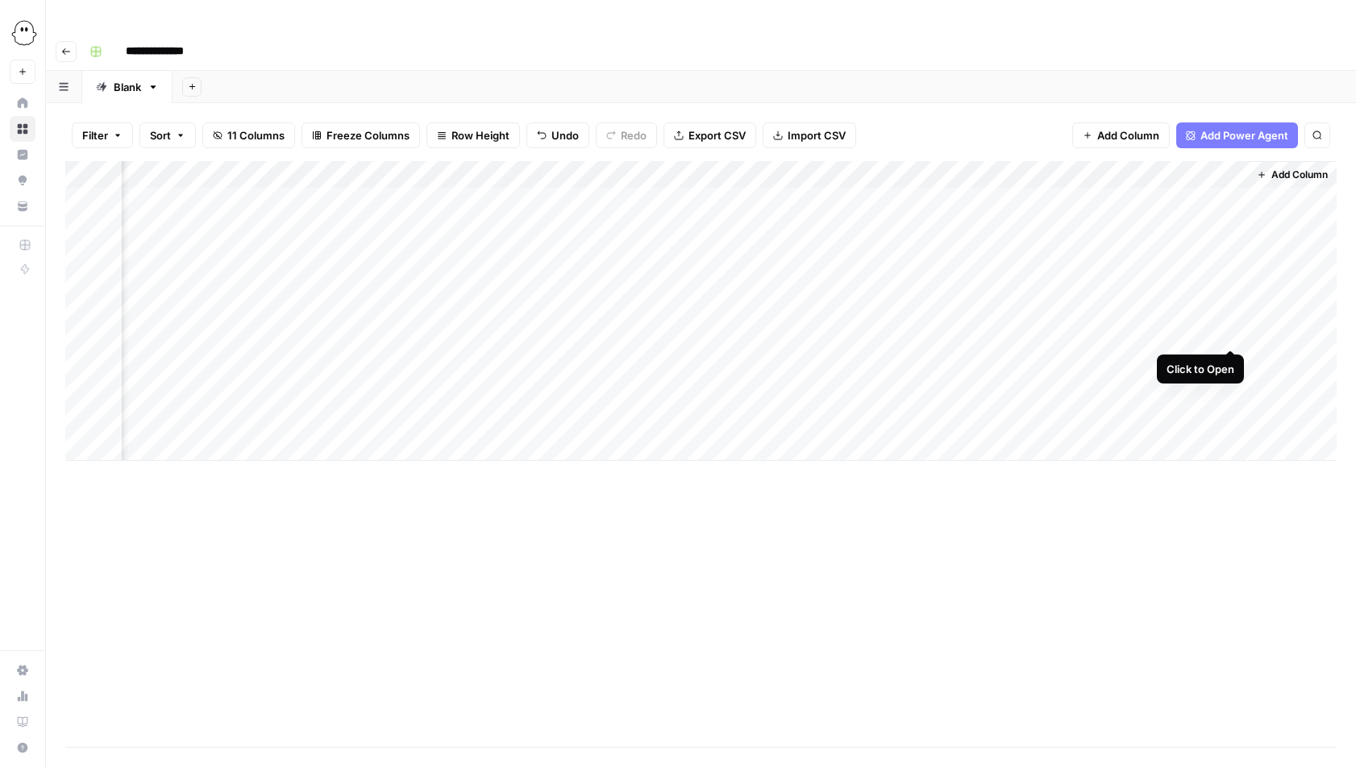
click at [1228, 329] on div "Add Column" at bounding box center [700, 311] width 1271 height 300
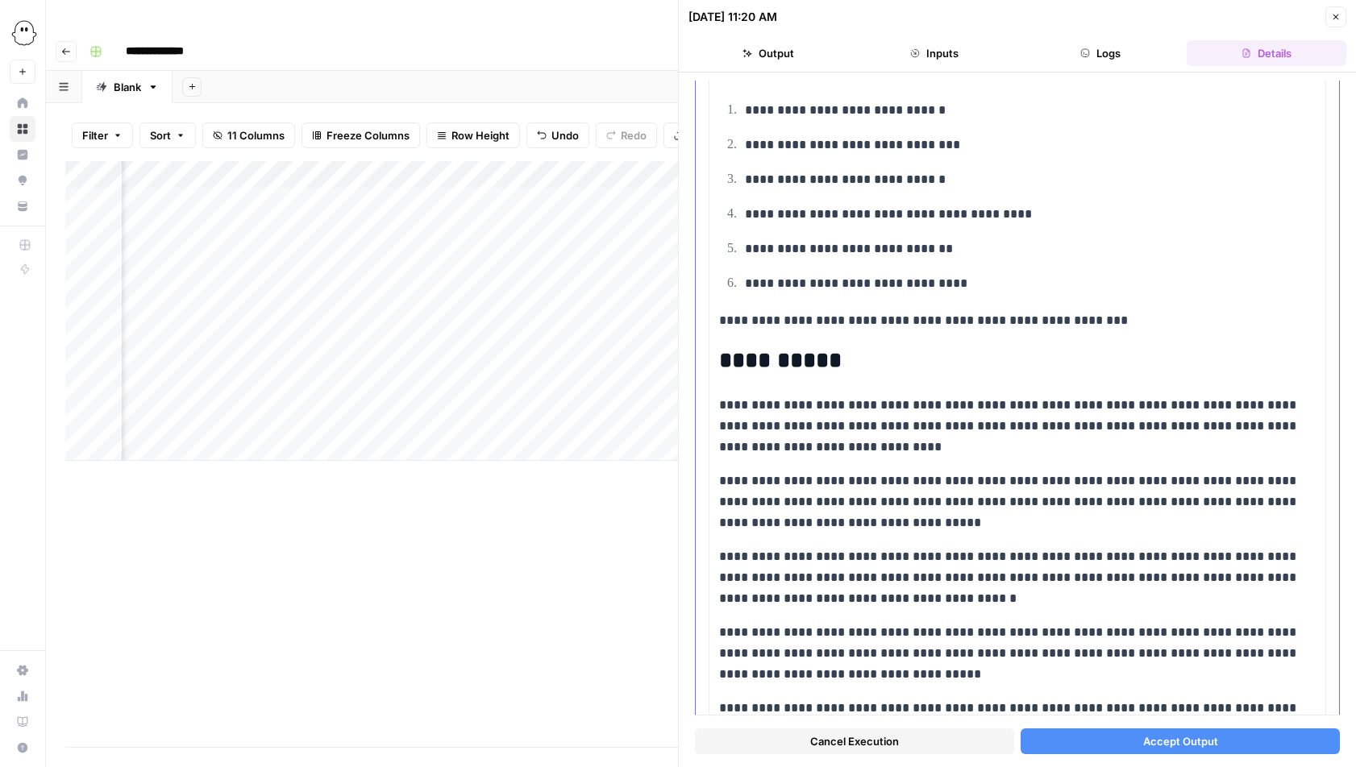
scroll to position [7459, 0]
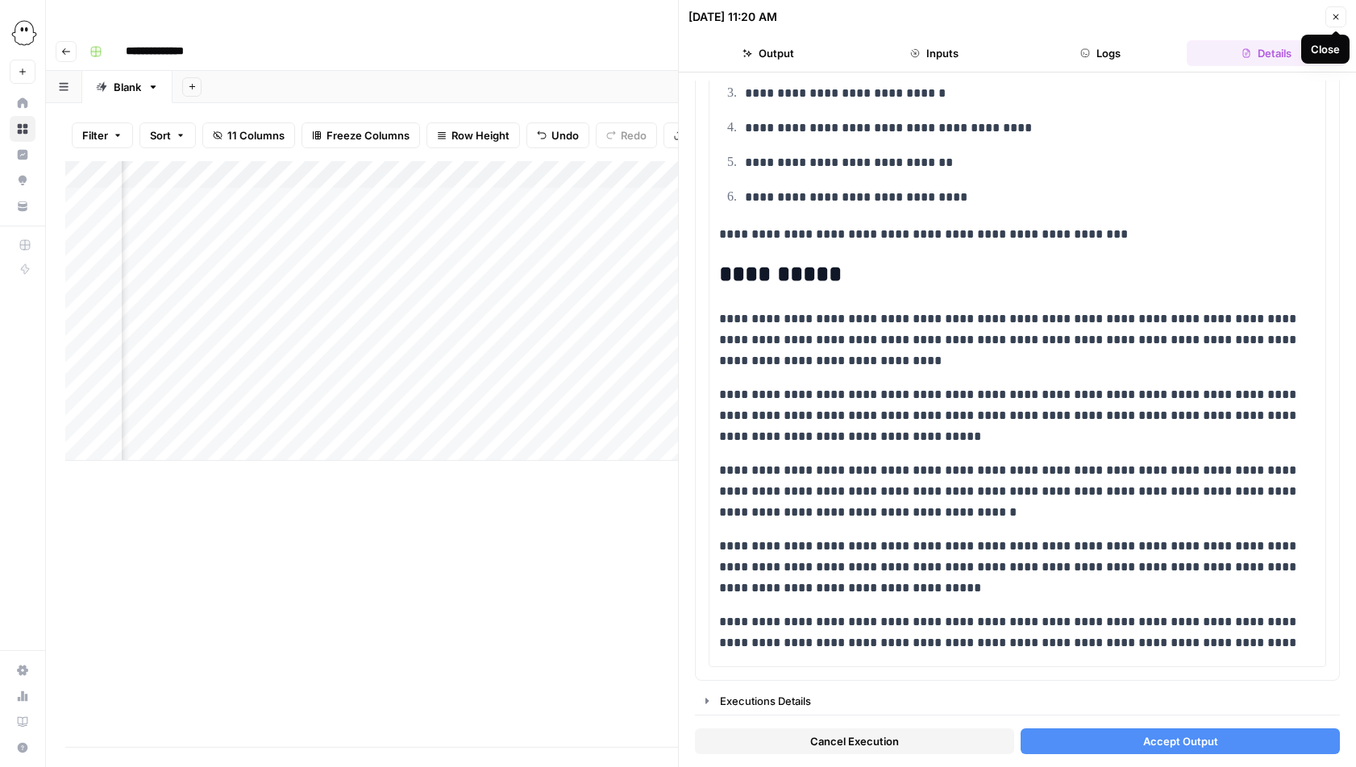
click at [1341, 17] on button "Close" at bounding box center [1335, 16] width 21 height 21
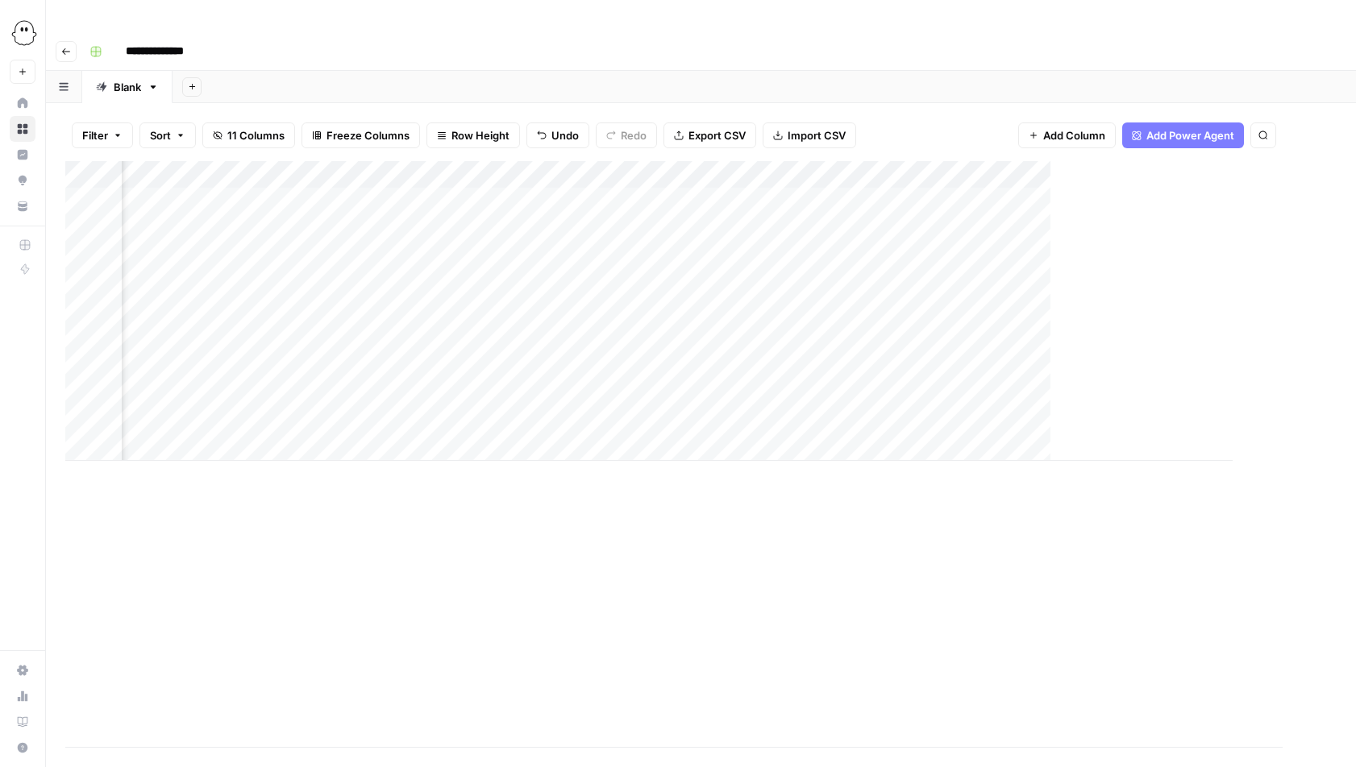
scroll to position [0, 864]
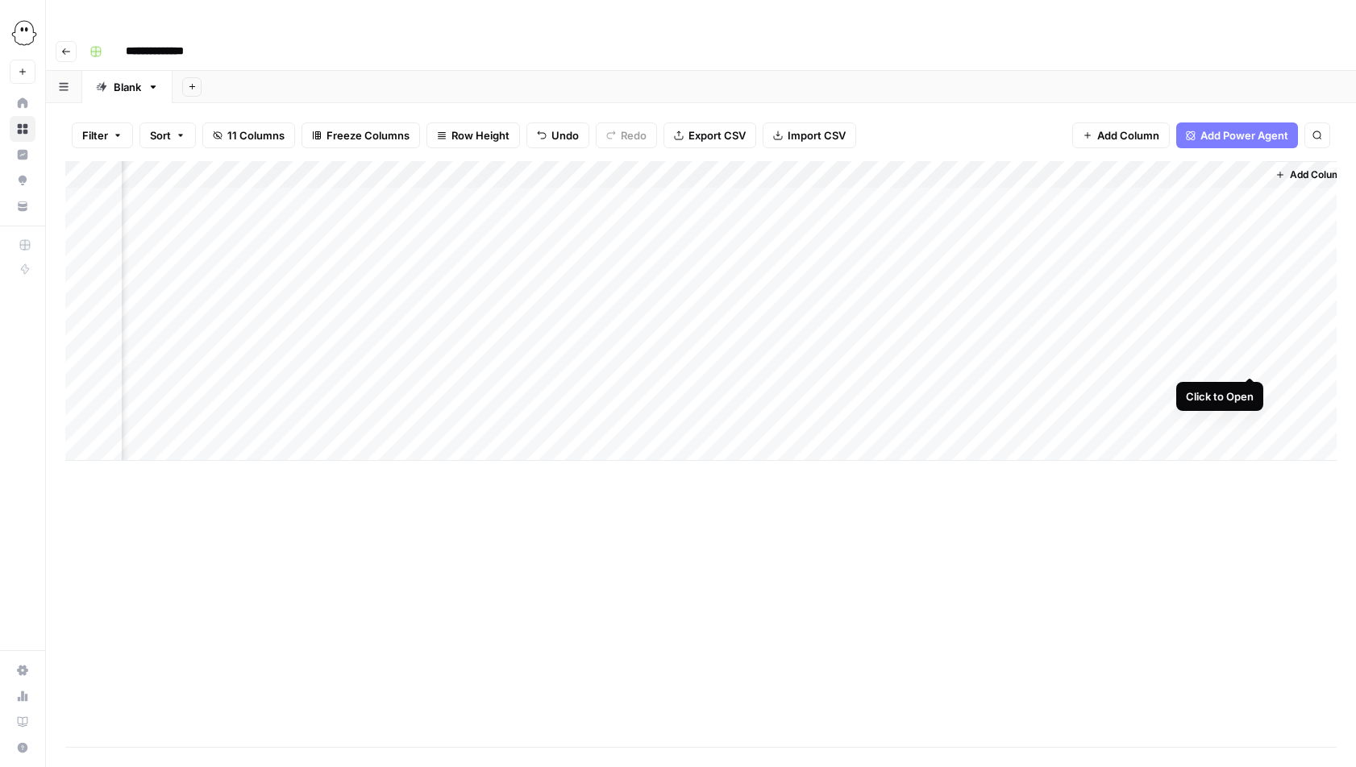
click at [1250, 362] on div "Add Column" at bounding box center [700, 311] width 1271 height 300
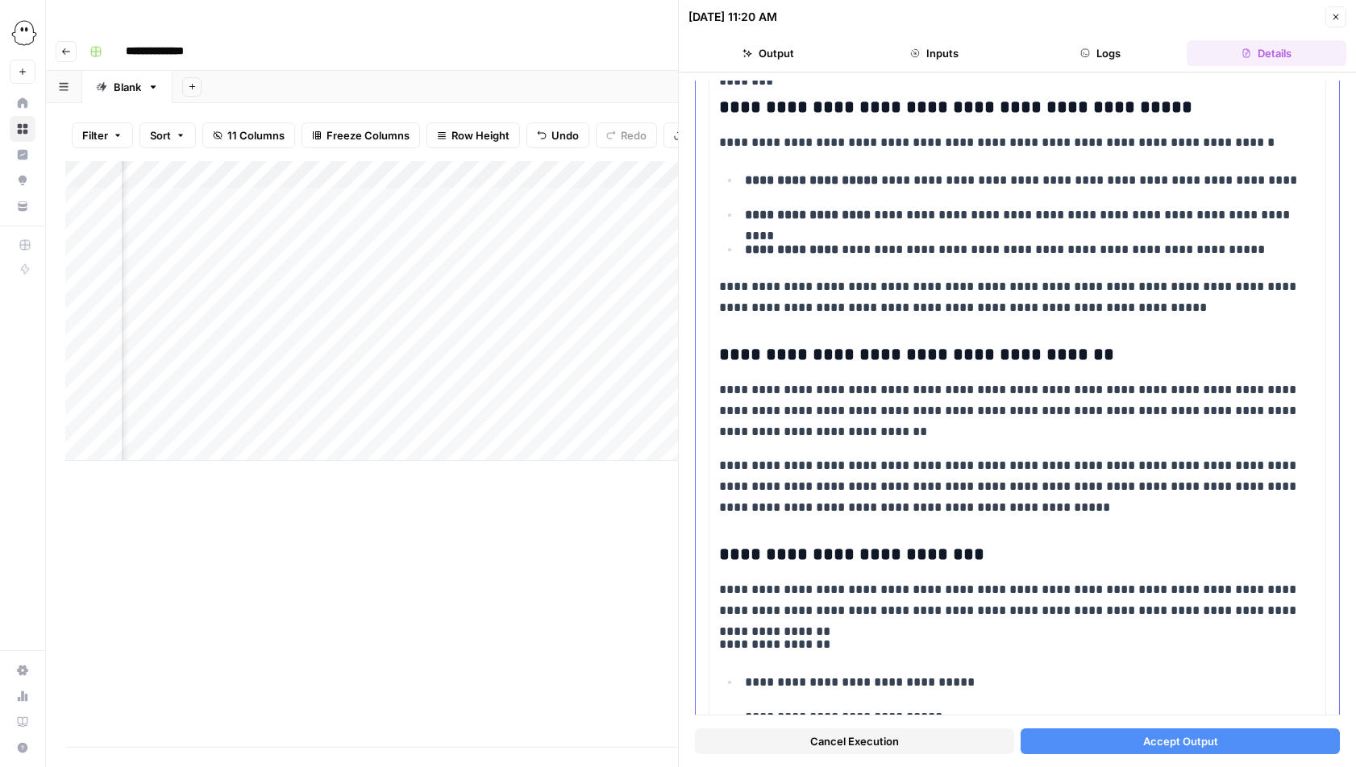
scroll to position [597, 0]
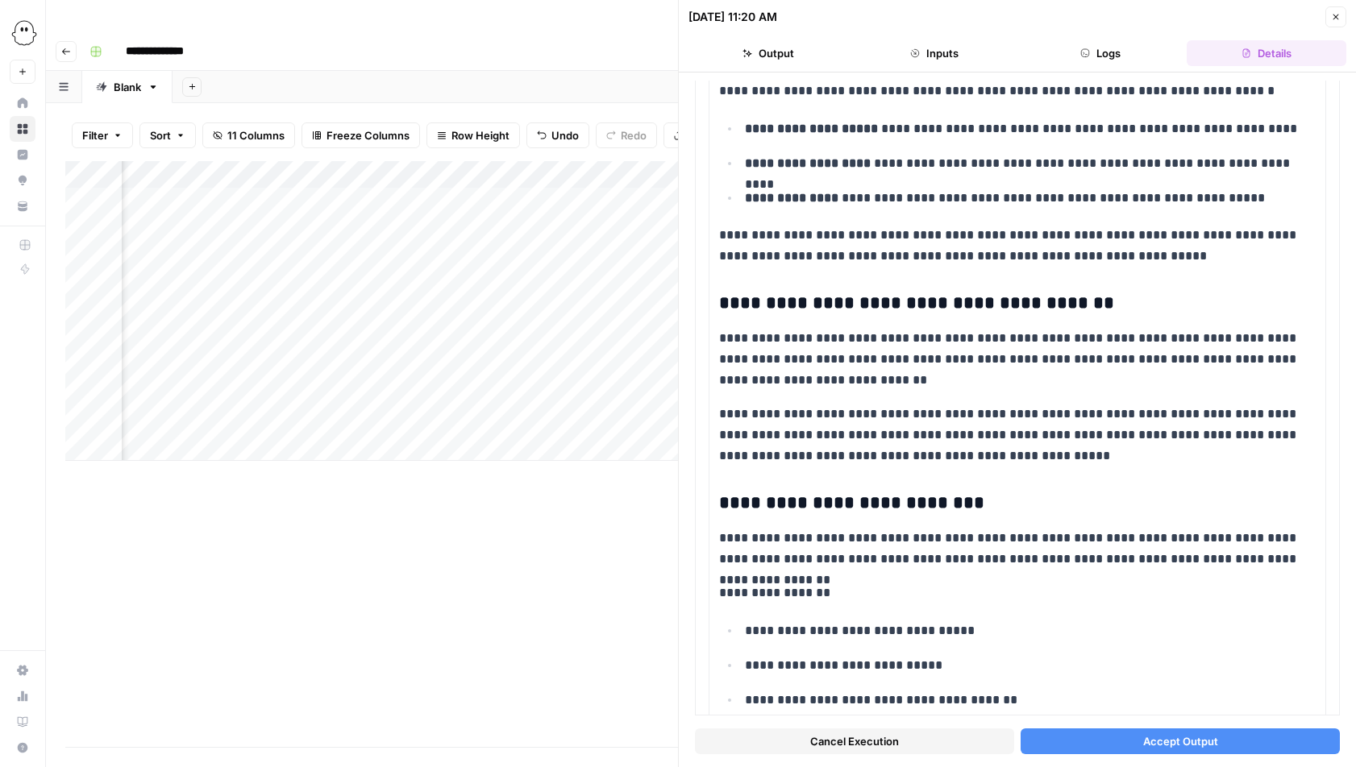
click at [1343, 17] on button "Close" at bounding box center [1335, 16] width 21 height 21
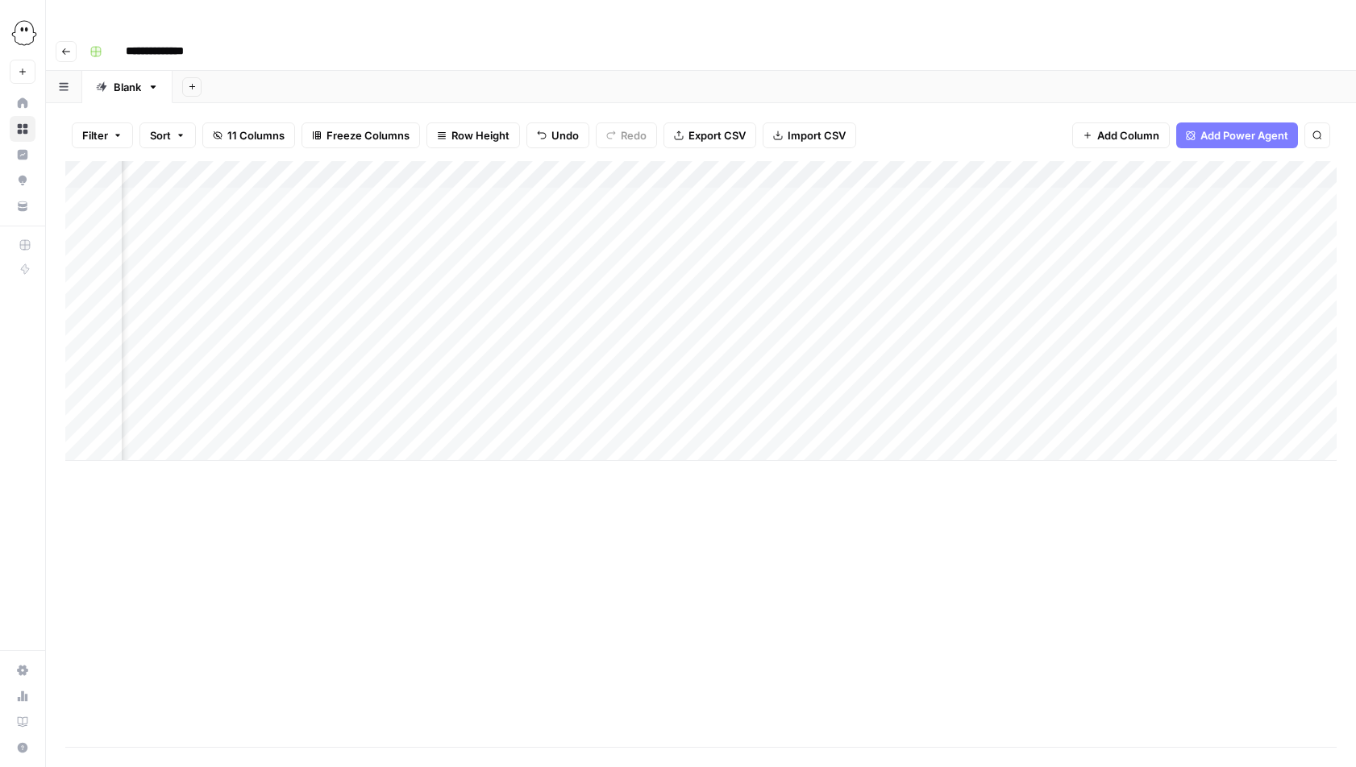
scroll to position [0, 301]
click at [780, 390] on div "Add Column" at bounding box center [700, 311] width 1271 height 300
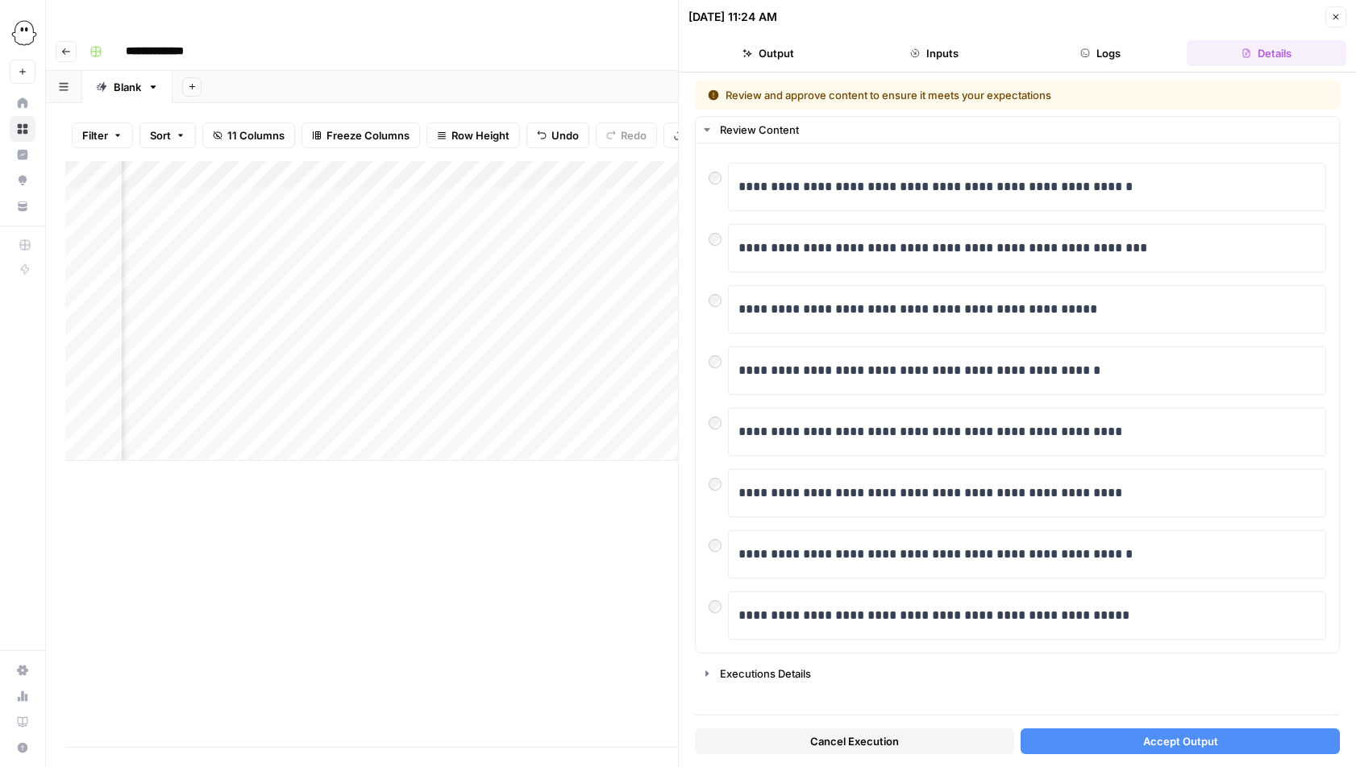
click at [1185, 744] on span "Accept Output" at bounding box center [1180, 742] width 75 height 16
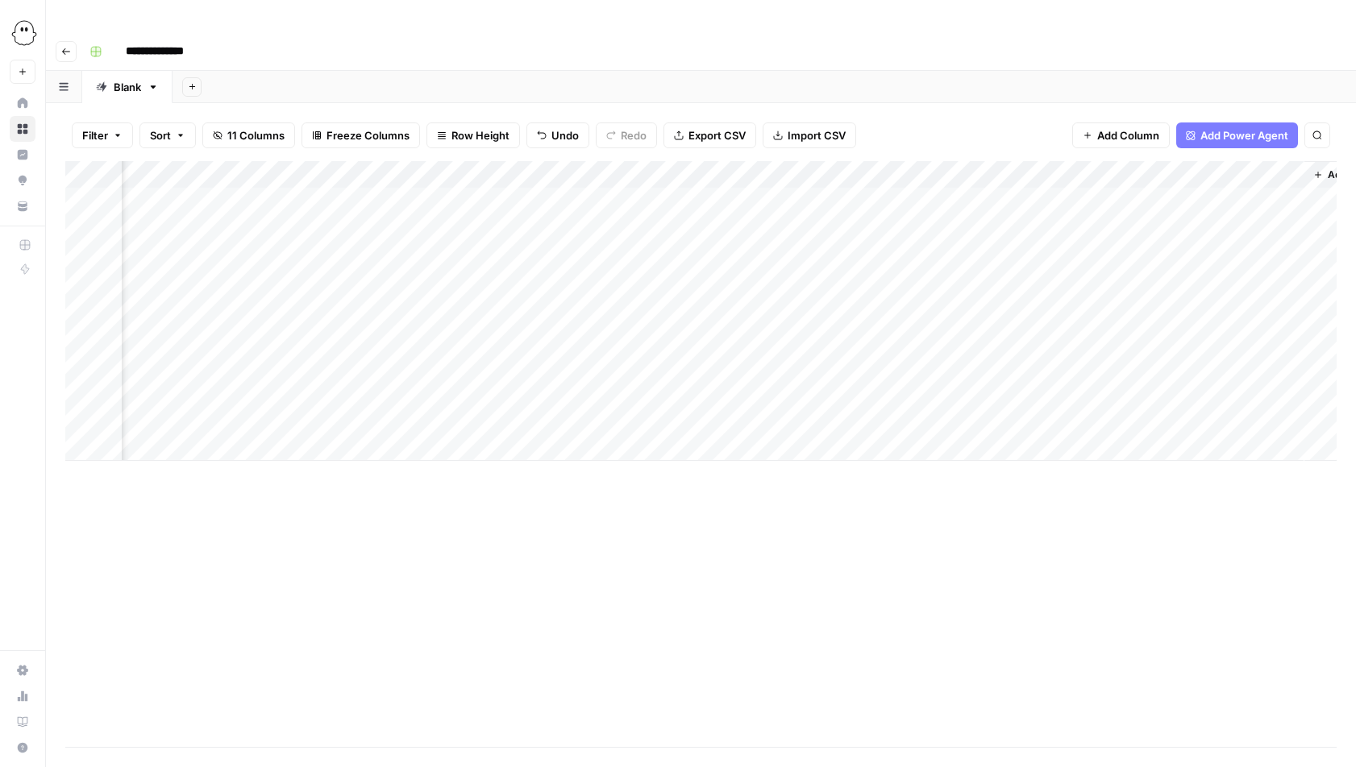
scroll to position [0, 851]
click at [1245, 161] on div "Add Column" at bounding box center [700, 311] width 1271 height 300
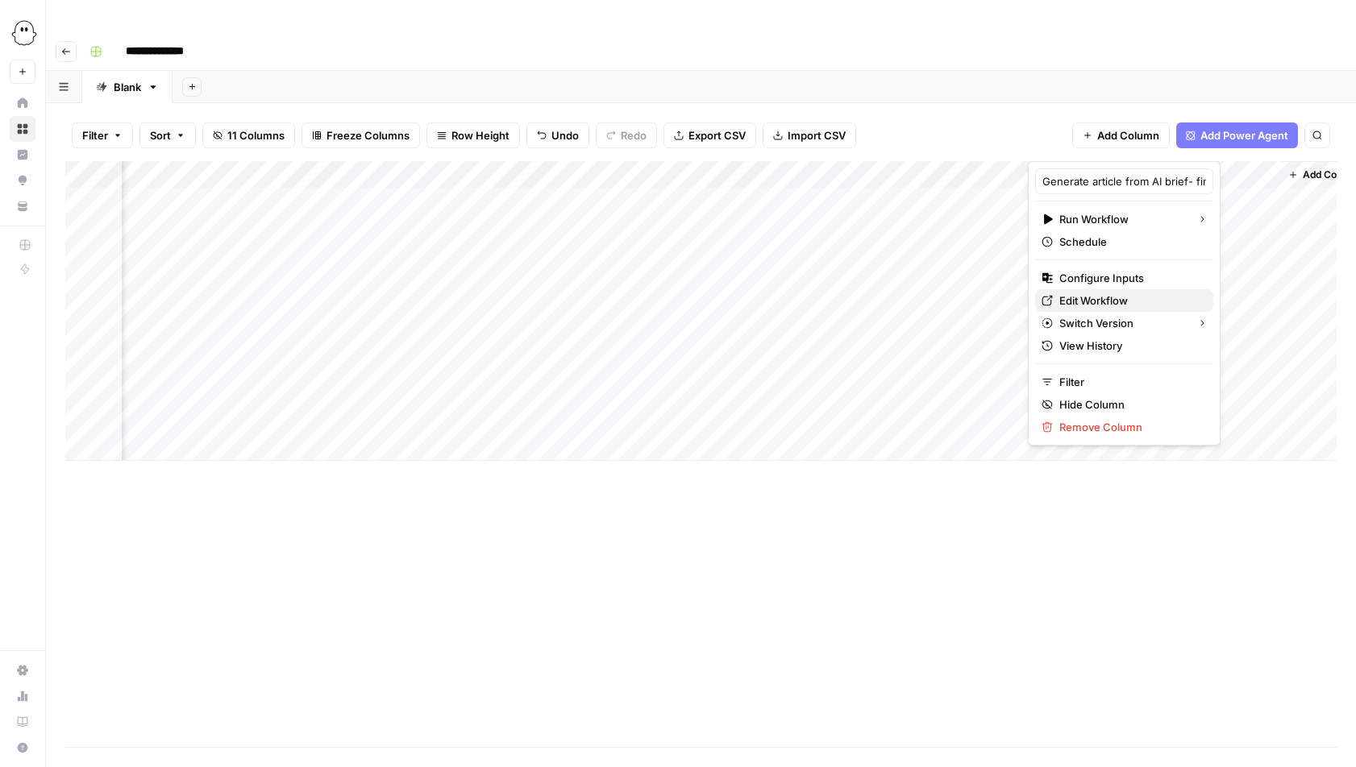
click at [1098, 295] on span "Edit Workflow" at bounding box center [1129, 301] width 141 height 16
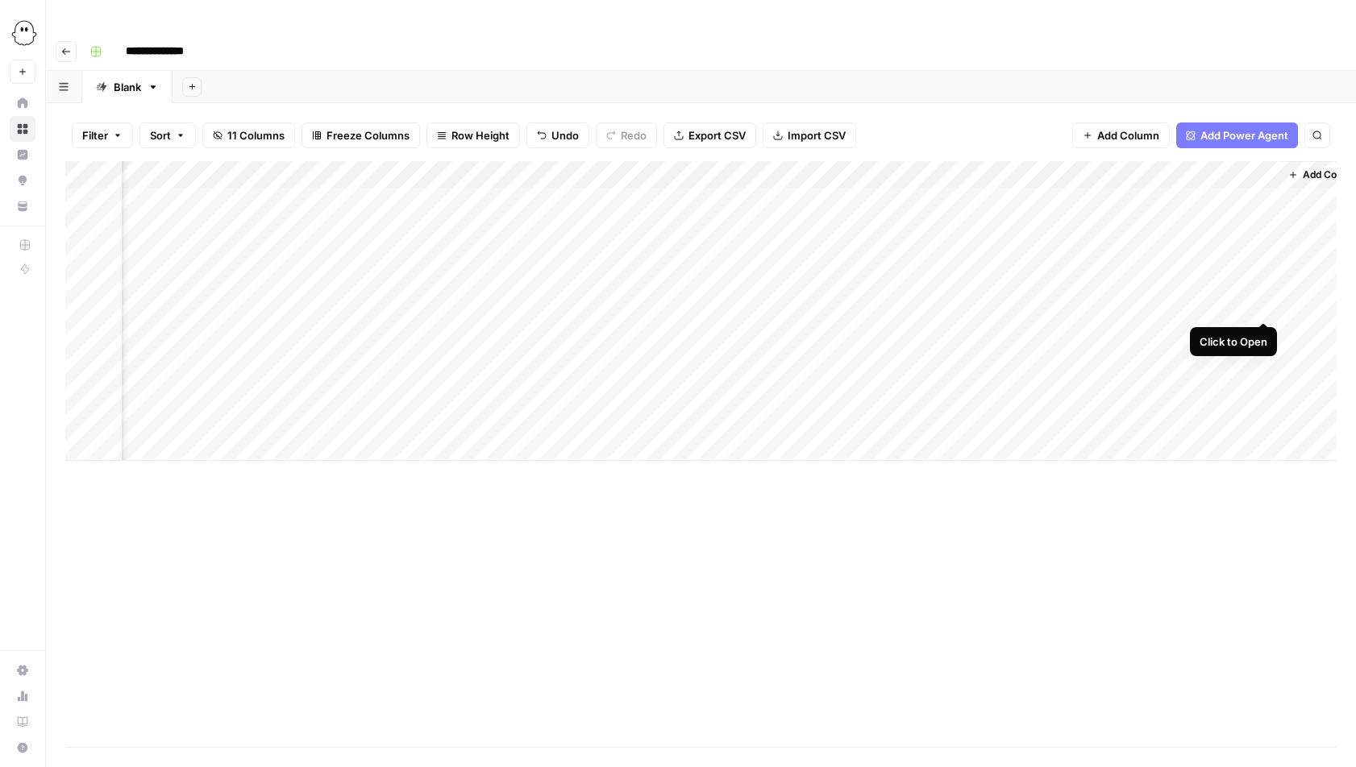
click at [1265, 306] on div "Add Column" at bounding box center [700, 311] width 1271 height 300
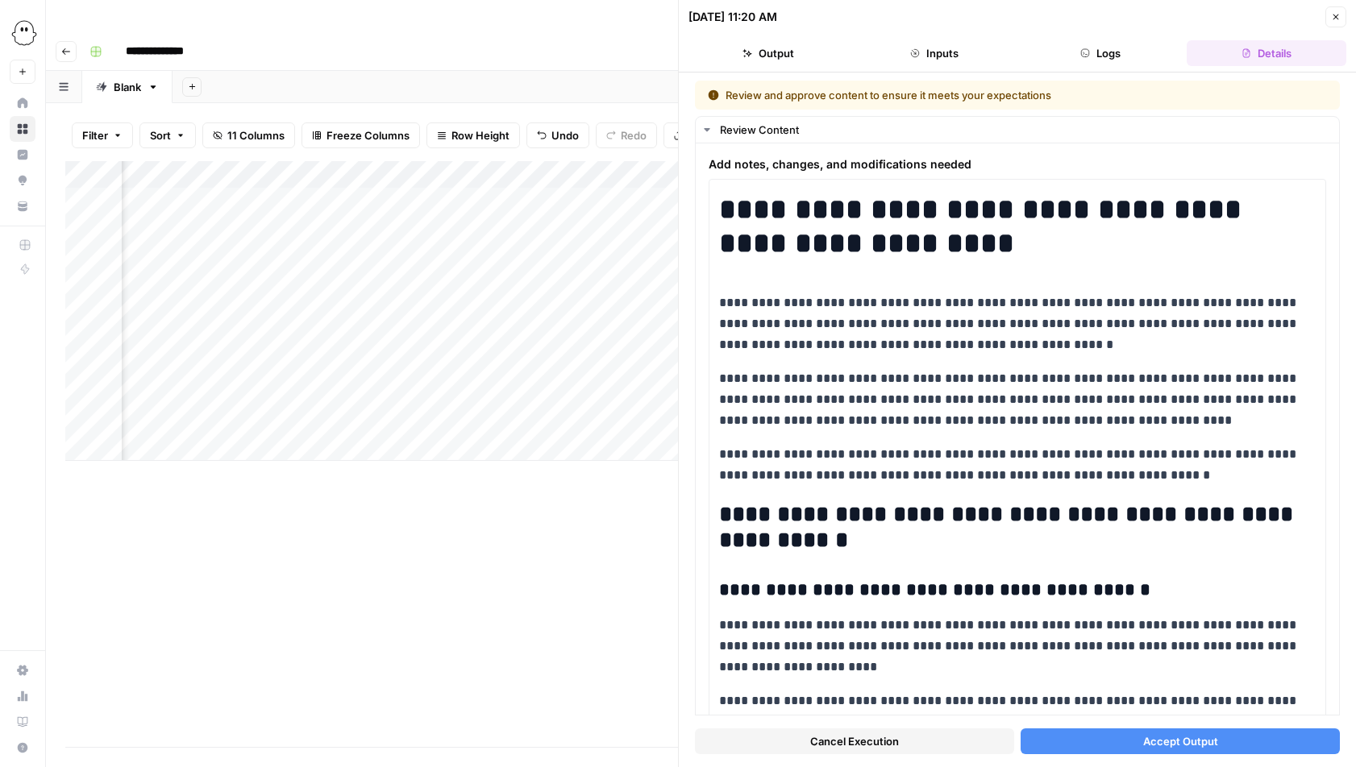
click at [1176, 744] on span "Accept Output" at bounding box center [1180, 742] width 75 height 16
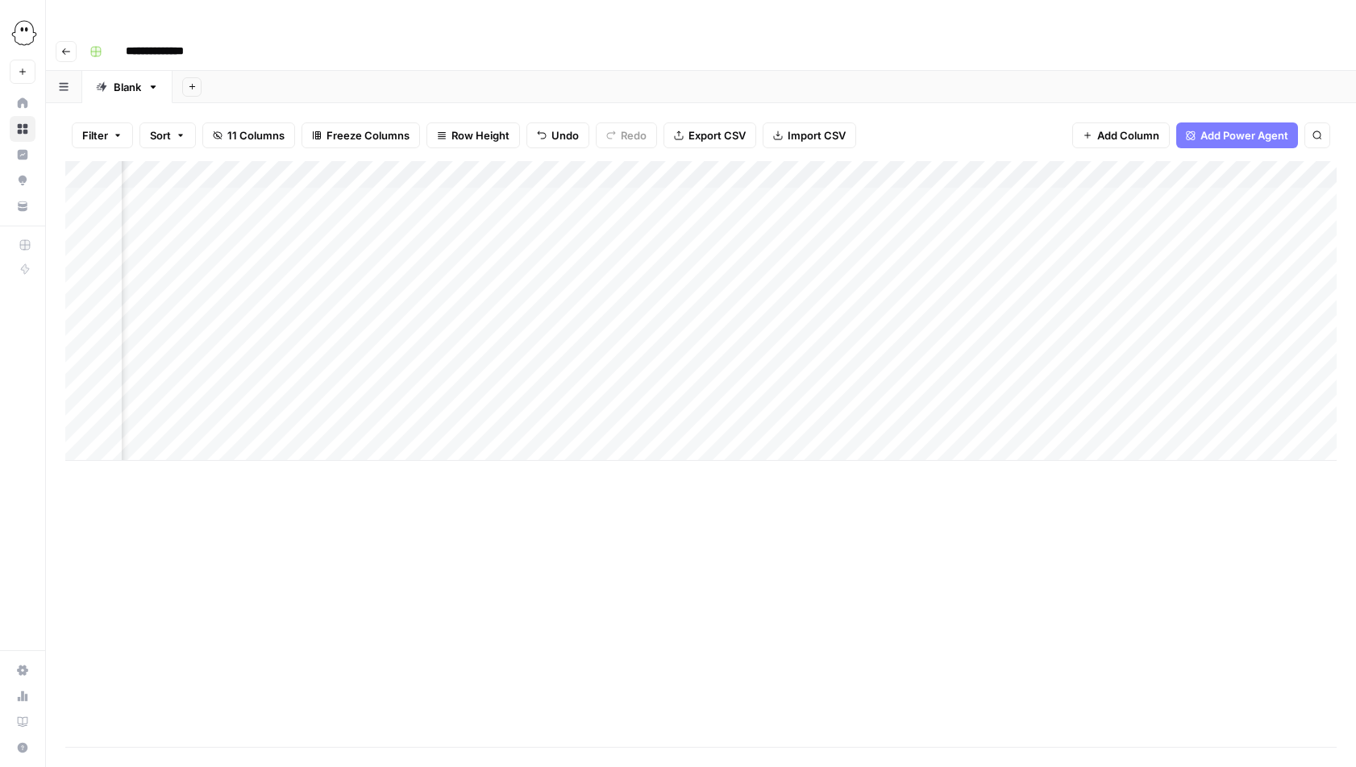
scroll to position [0, 312]
click at [749, 389] on div "Add Column" at bounding box center [700, 311] width 1271 height 300
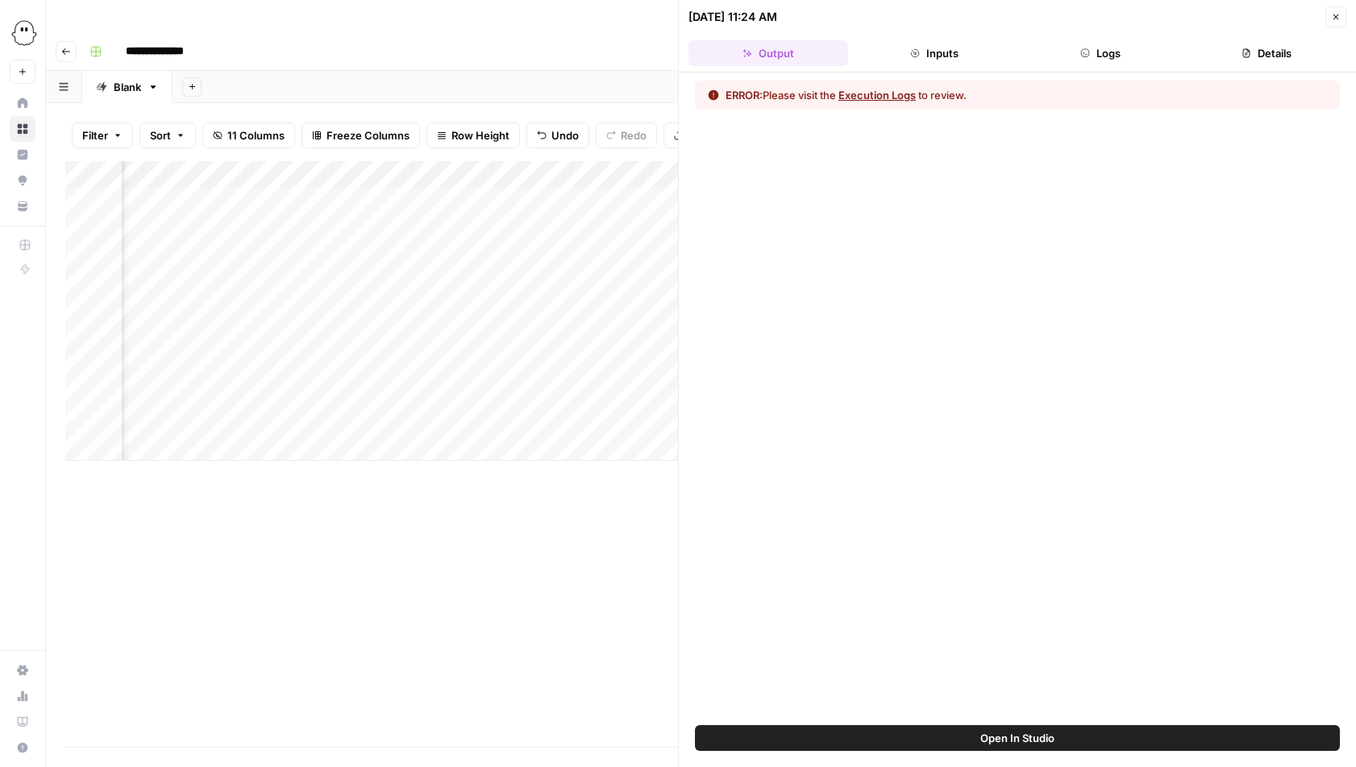
click at [1104, 53] on button "Logs" at bounding box center [1101, 53] width 160 height 26
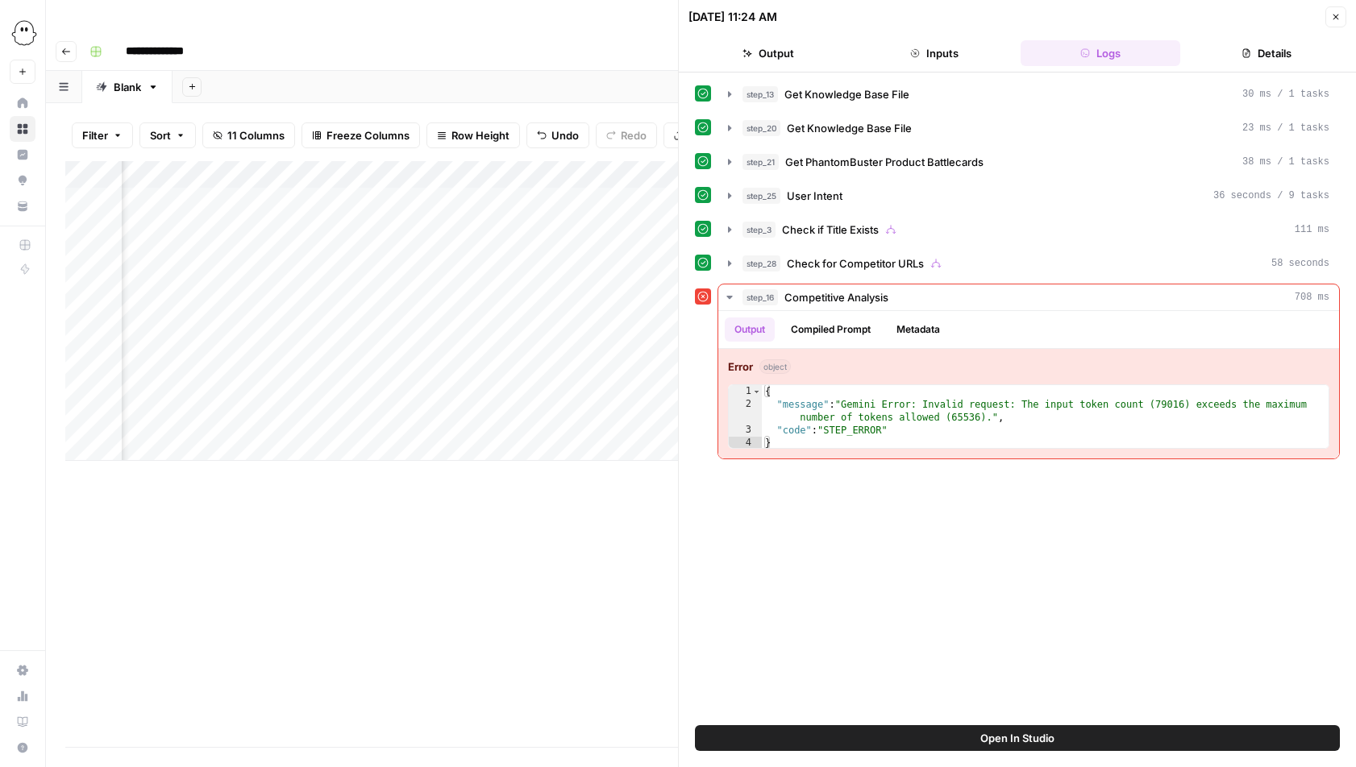
scroll to position [0, 609]
click at [463, 161] on div "Add Column" at bounding box center [371, 311] width 613 height 300
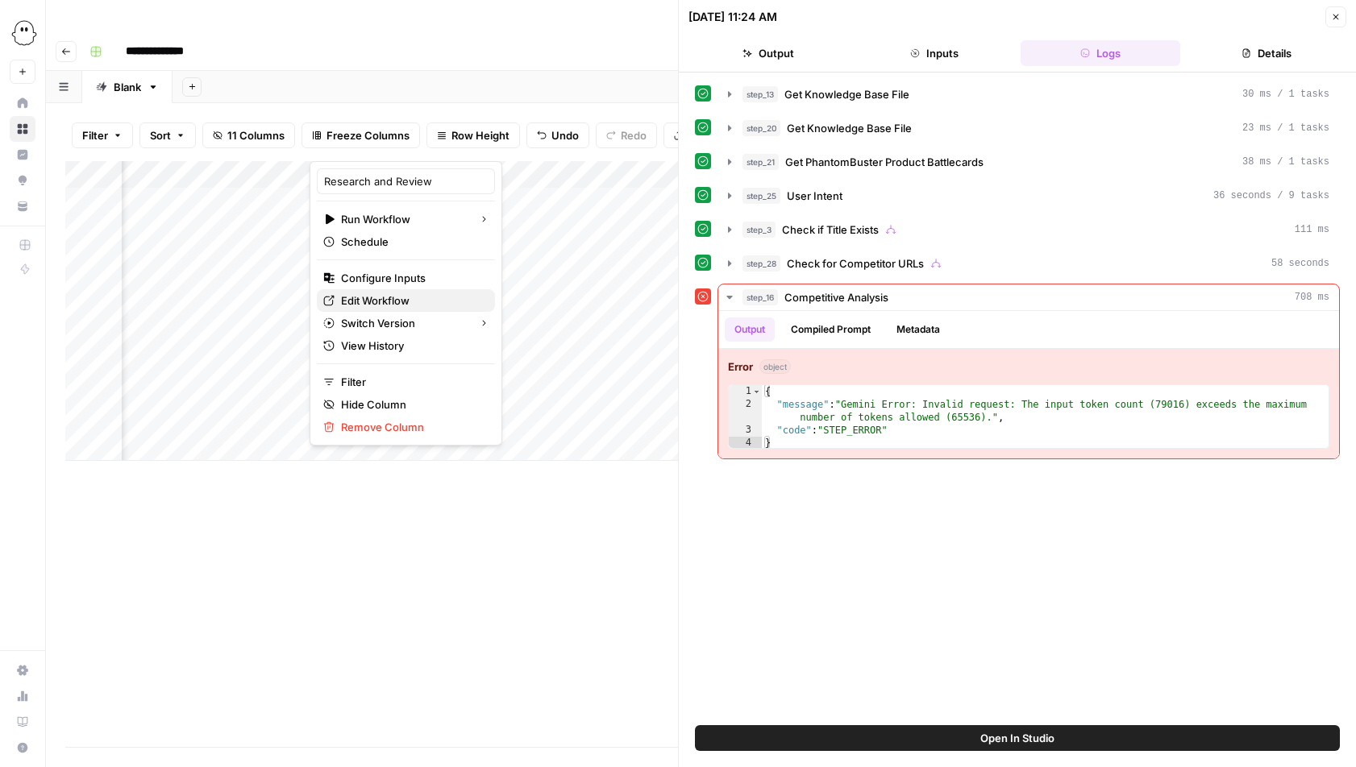
click at [382, 301] on span "Edit Workflow" at bounding box center [411, 301] width 141 height 16
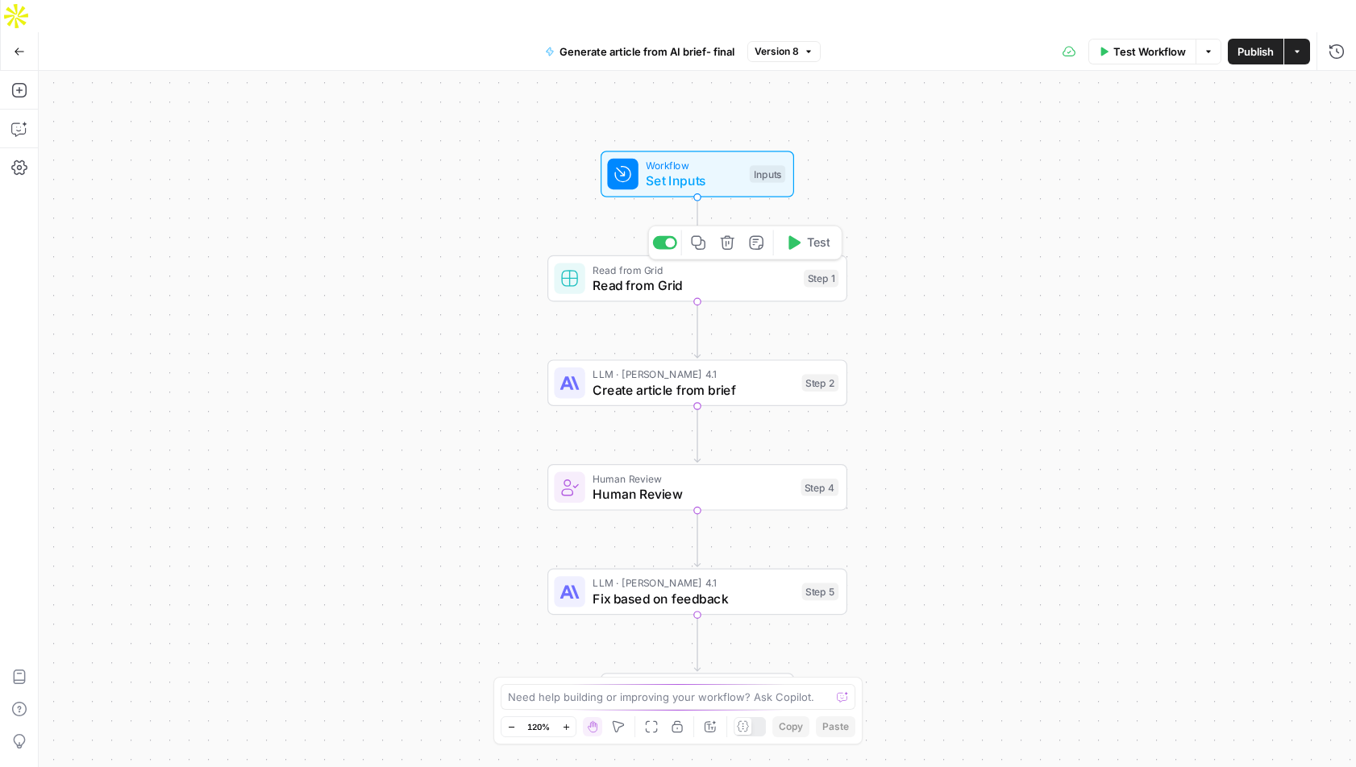
click at [696, 276] on span "Read from Grid" at bounding box center [693, 285] width 203 height 19
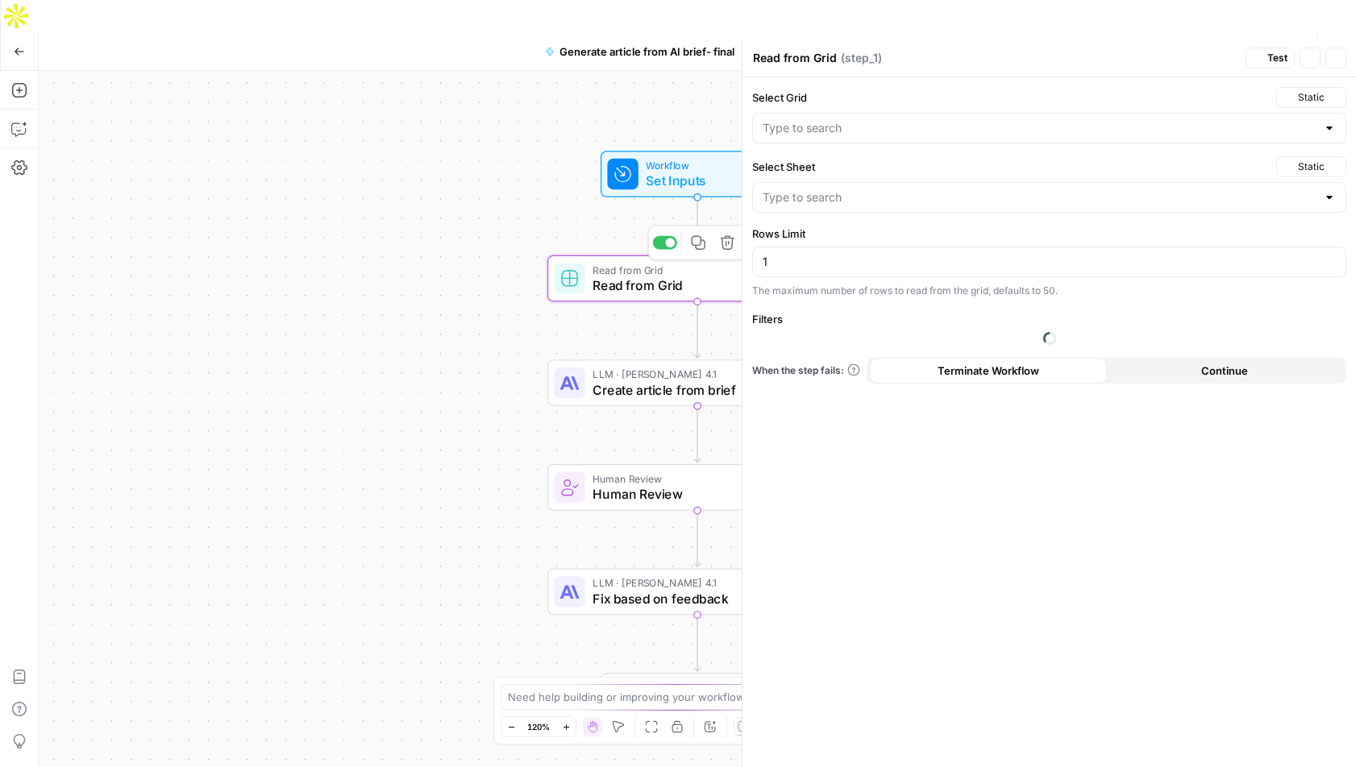
type input "Blank"
type input "Brief Creation"
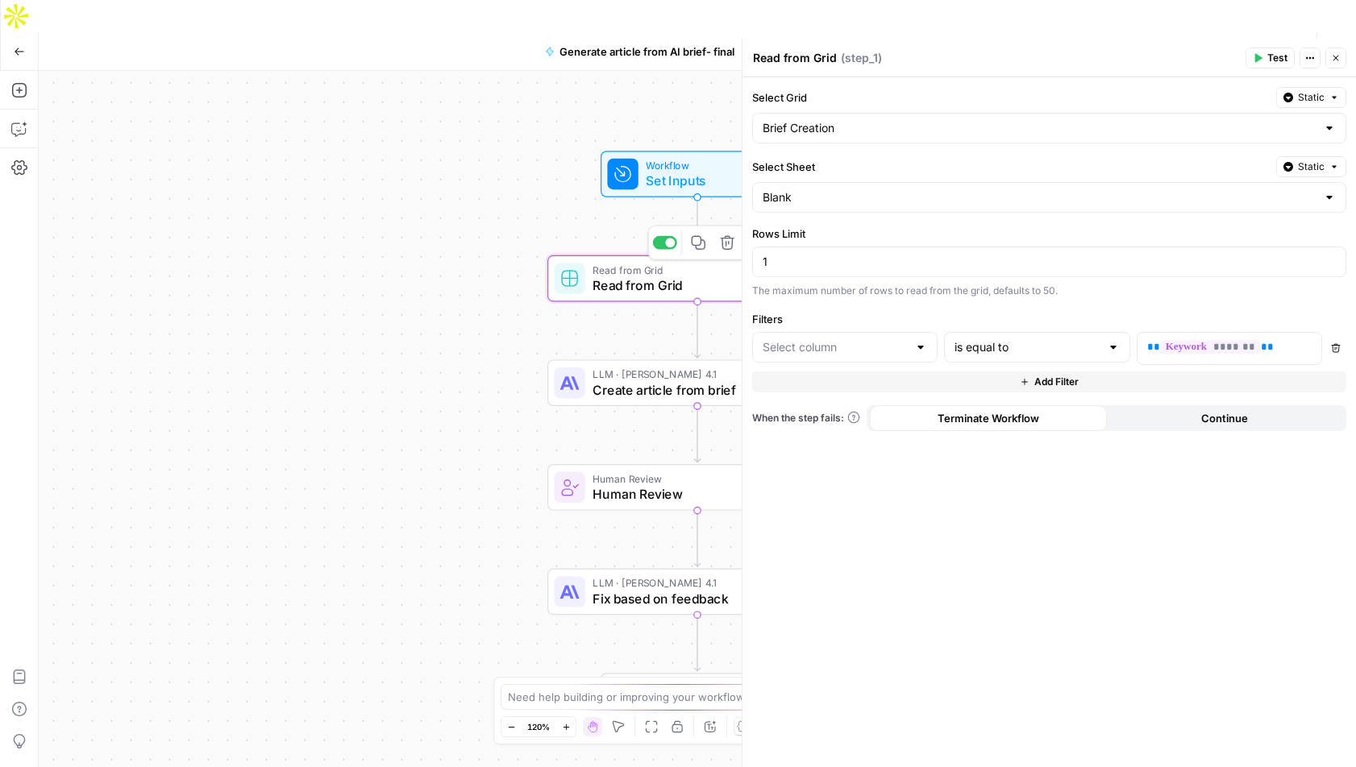
type input "Main keyword"
click at [1332, 197] on div at bounding box center [1329, 197] width 13 height 16
type input "Blank"
click at [1176, 163] on label "Select Sheet" at bounding box center [1011, 167] width 518 height 16
click at [1176, 189] on input "Blank" at bounding box center [1040, 197] width 554 height 16
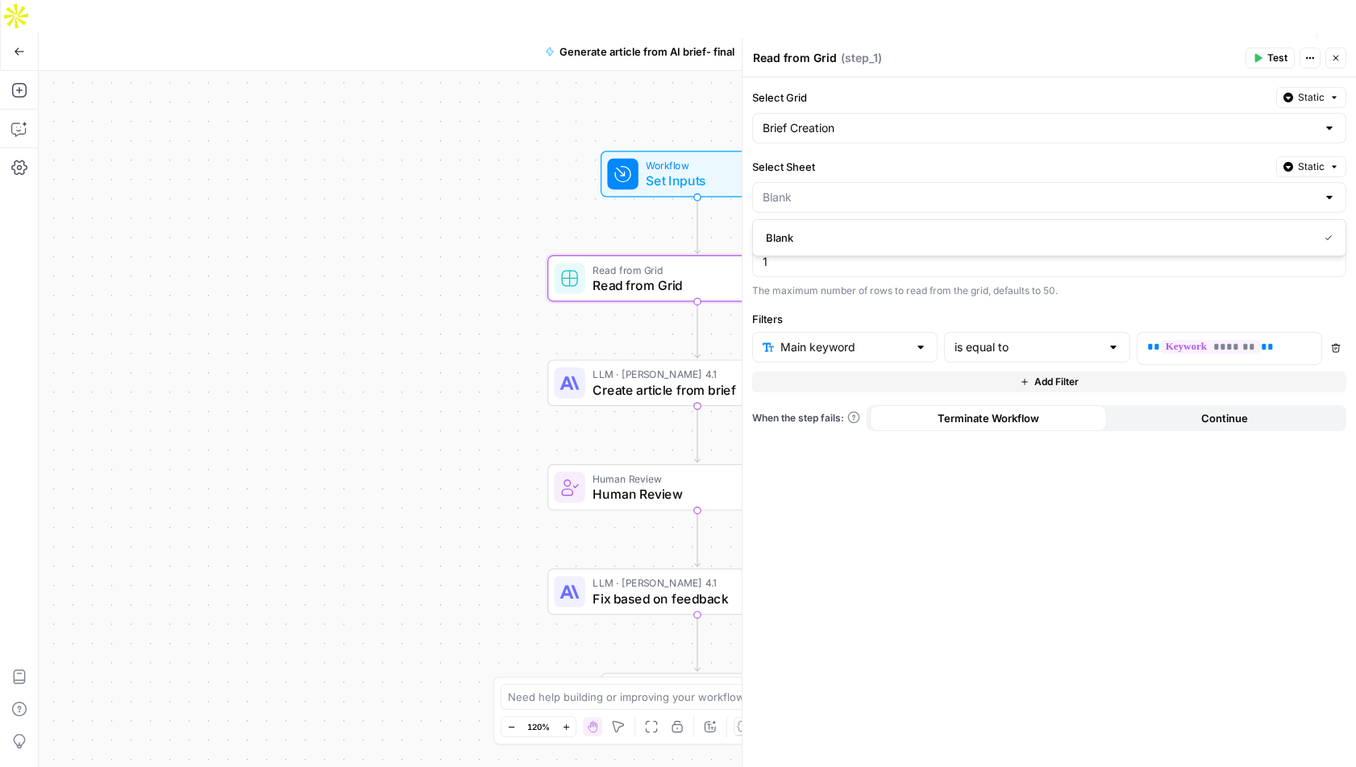
type input "Blank"
click at [1330, 127] on div at bounding box center [1329, 128] width 13 height 16
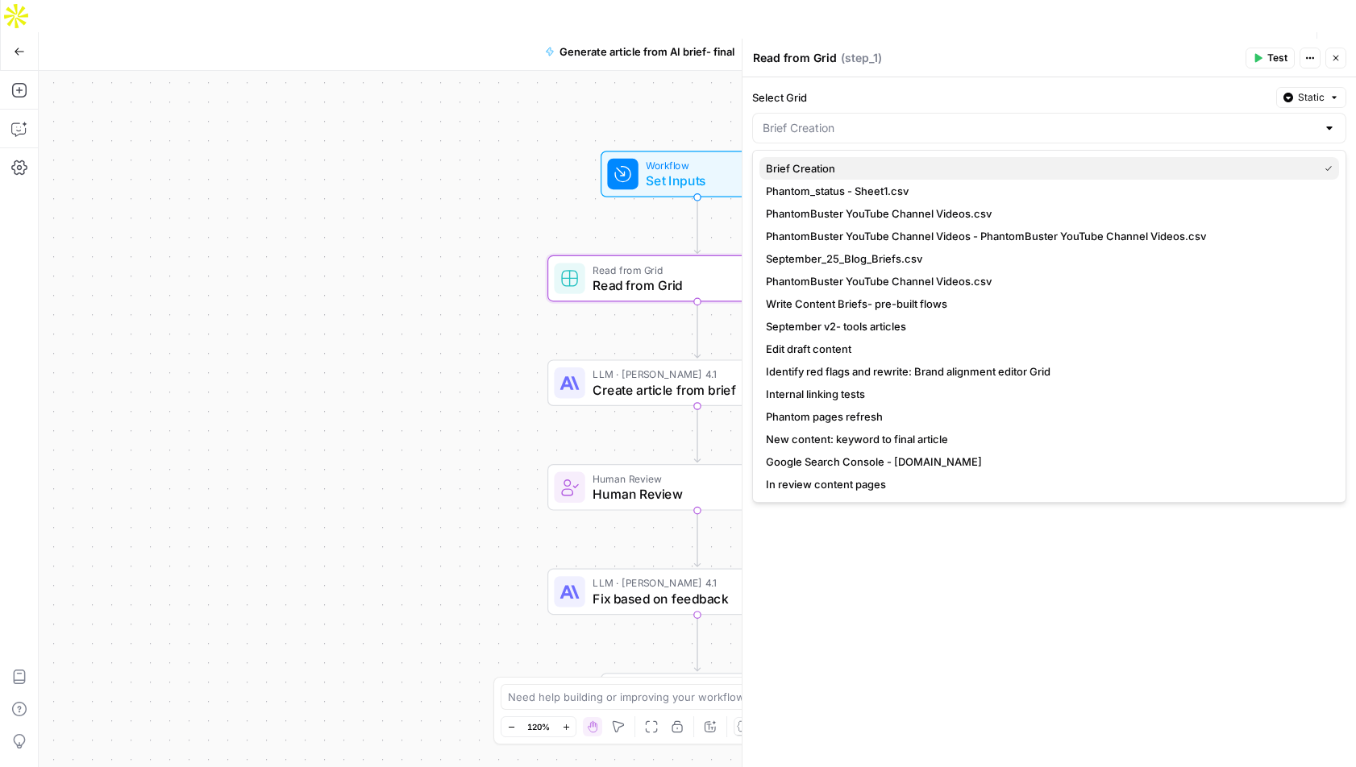
click at [1056, 167] on span "Brief Creation" at bounding box center [1039, 168] width 546 height 16
type input "Brief Creation"
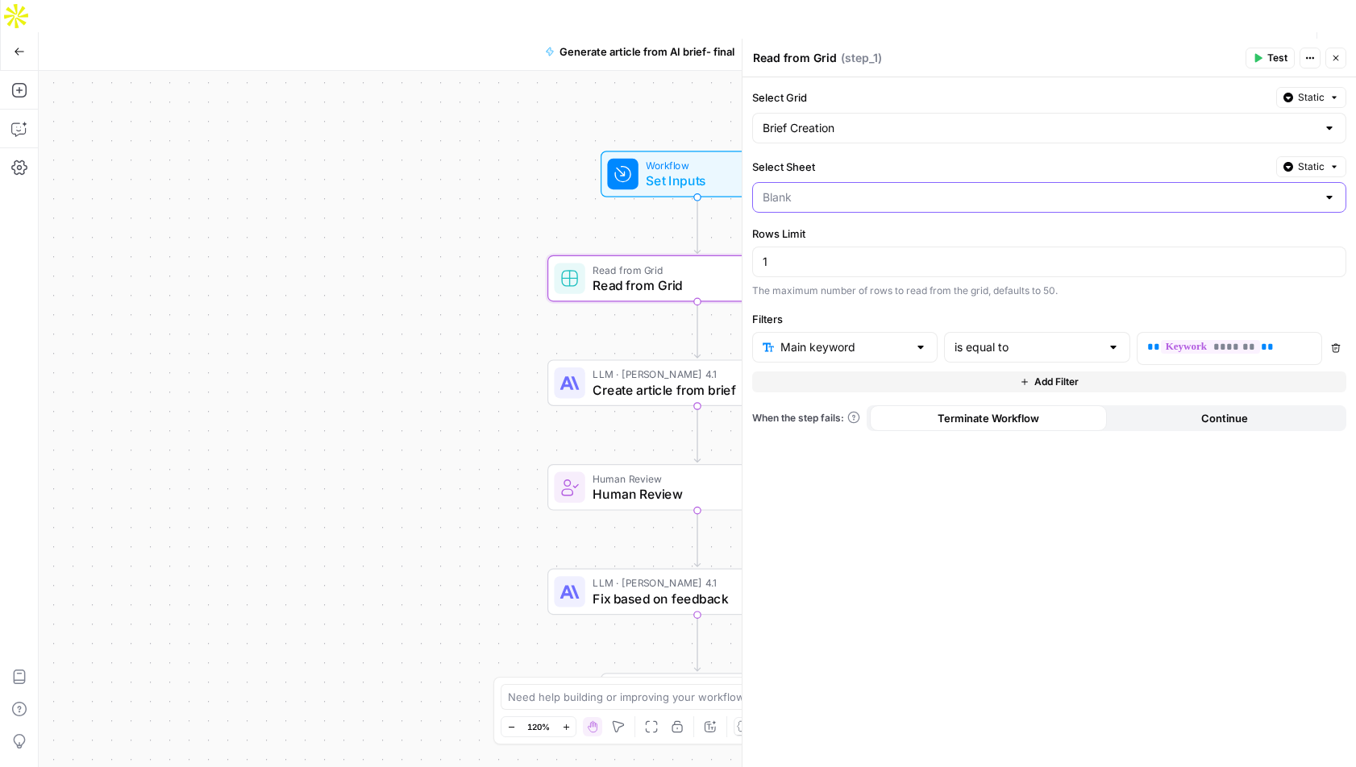
click at [1272, 204] on input "Select Sheet" at bounding box center [1040, 197] width 554 height 16
type input "Blank"
click at [1224, 157] on div "Select Sheet Static" at bounding box center [1049, 166] width 594 height 21
click at [1255, 44] on span "Publish" at bounding box center [1255, 52] width 36 height 16
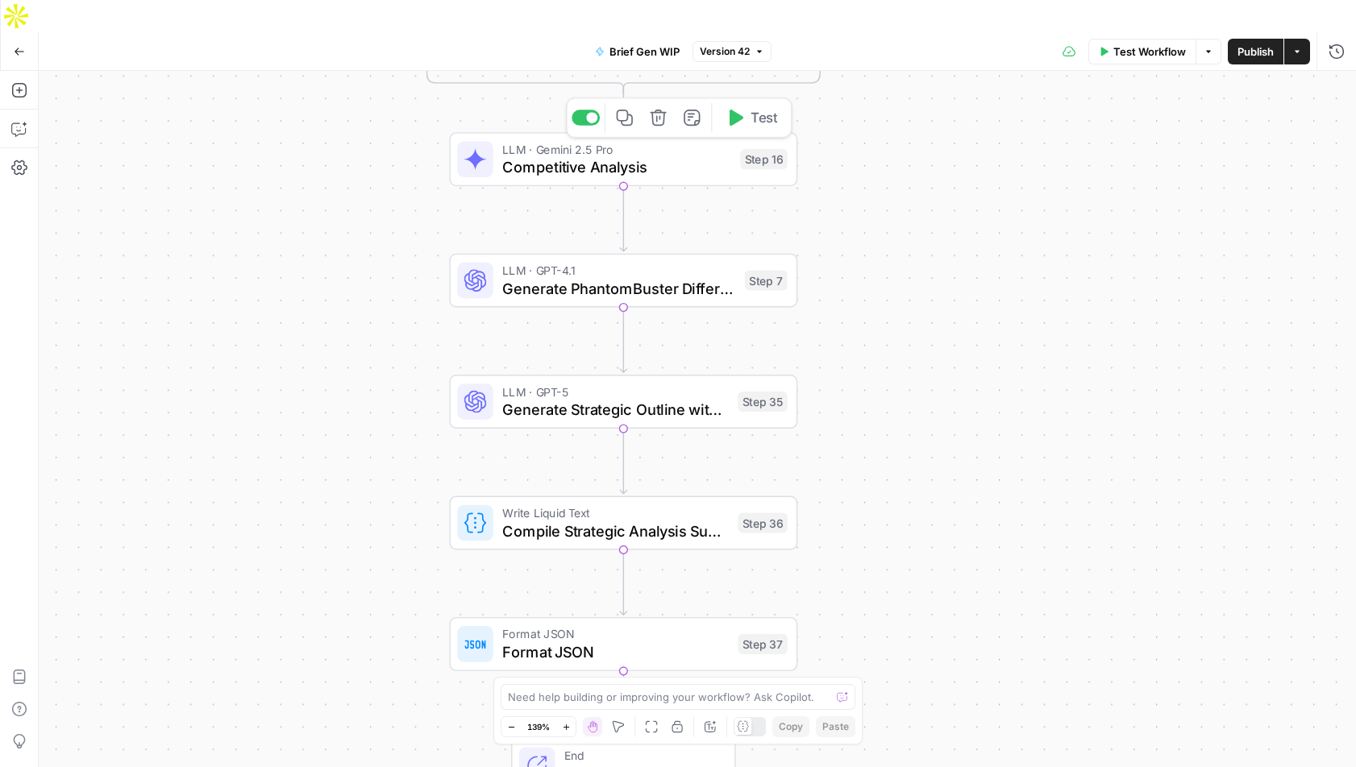
click at [639, 156] on span "Competitive Analysis" at bounding box center [616, 167] width 229 height 23
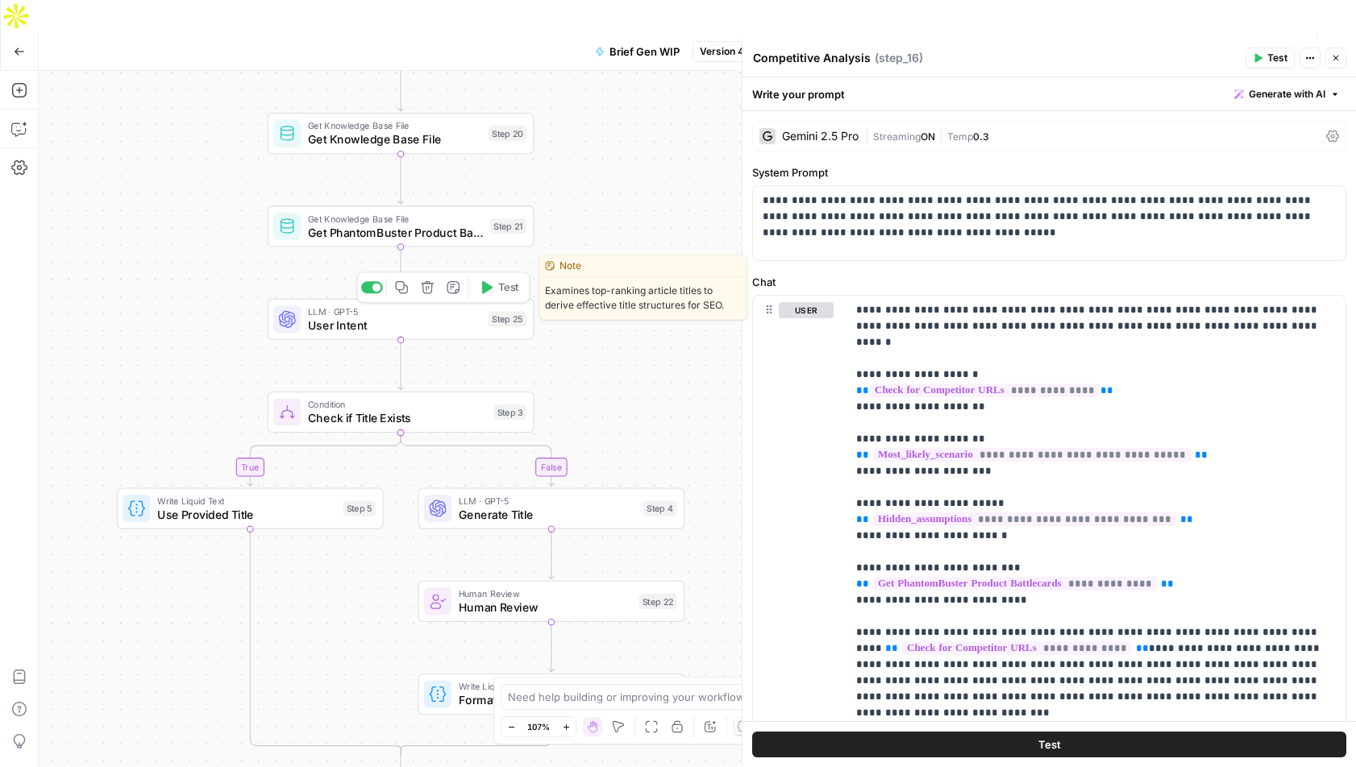
click at [360, 317] on span "User Intent" at bounding box center [395, 325] width 174 height 17
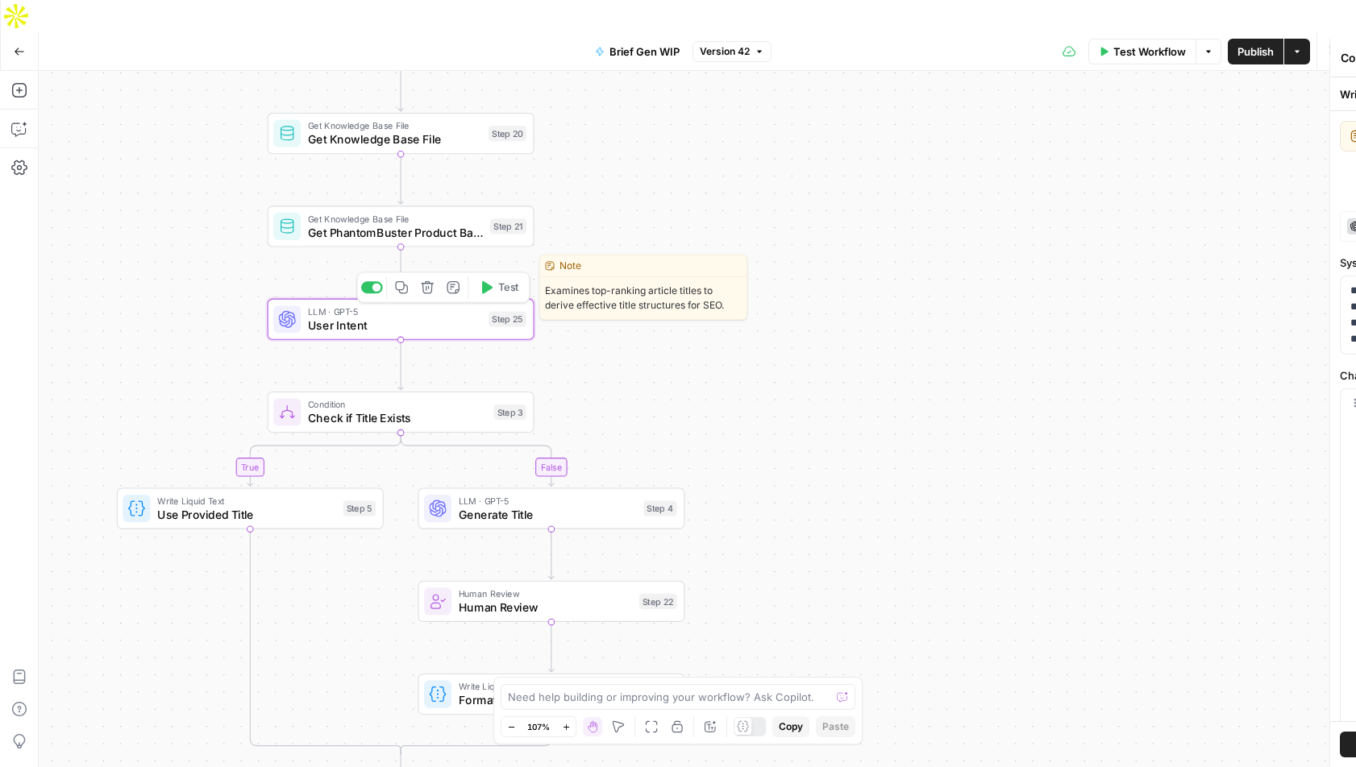
type textarea "User Intent"
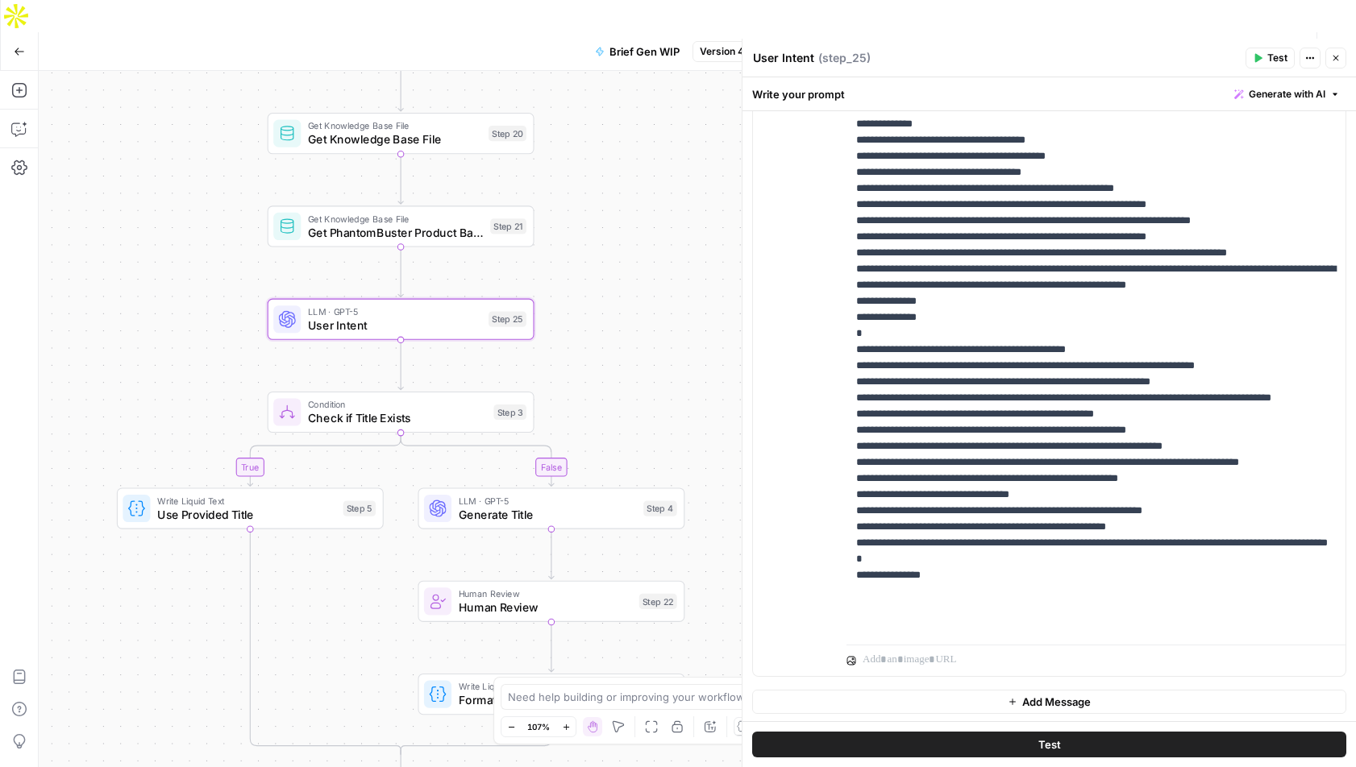
scroll to position [410, 0]
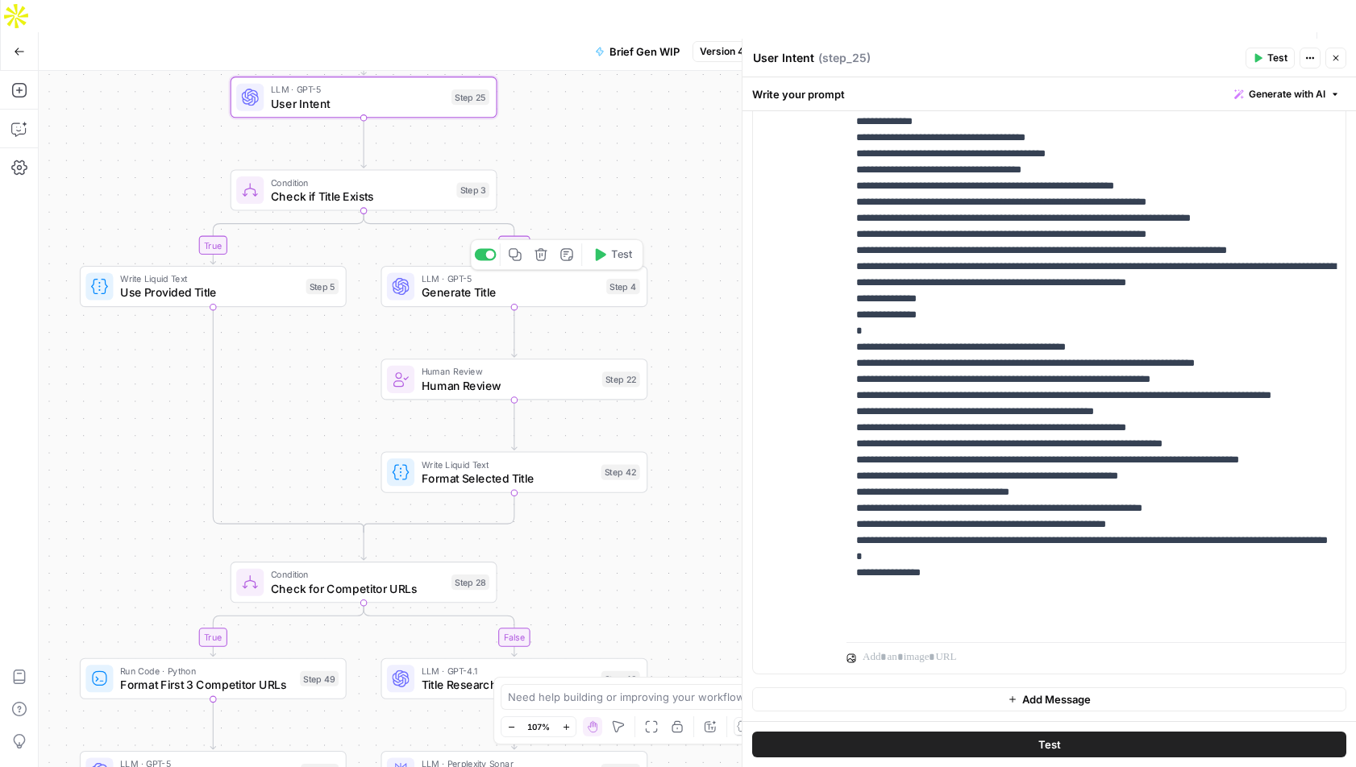
click at [550, 284] on span "Generate Title" at bounding box center [511, 292] width 178 height 17
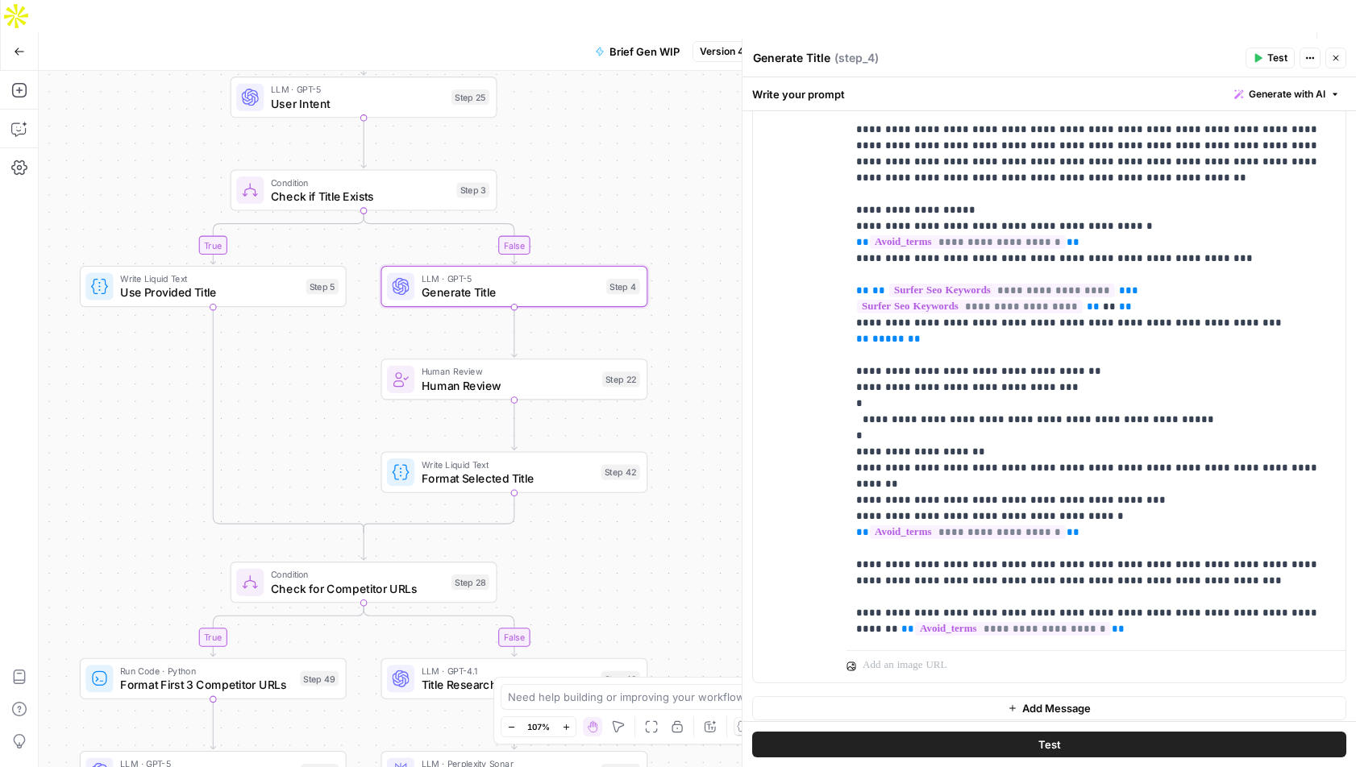
scroll to position [317, 0]
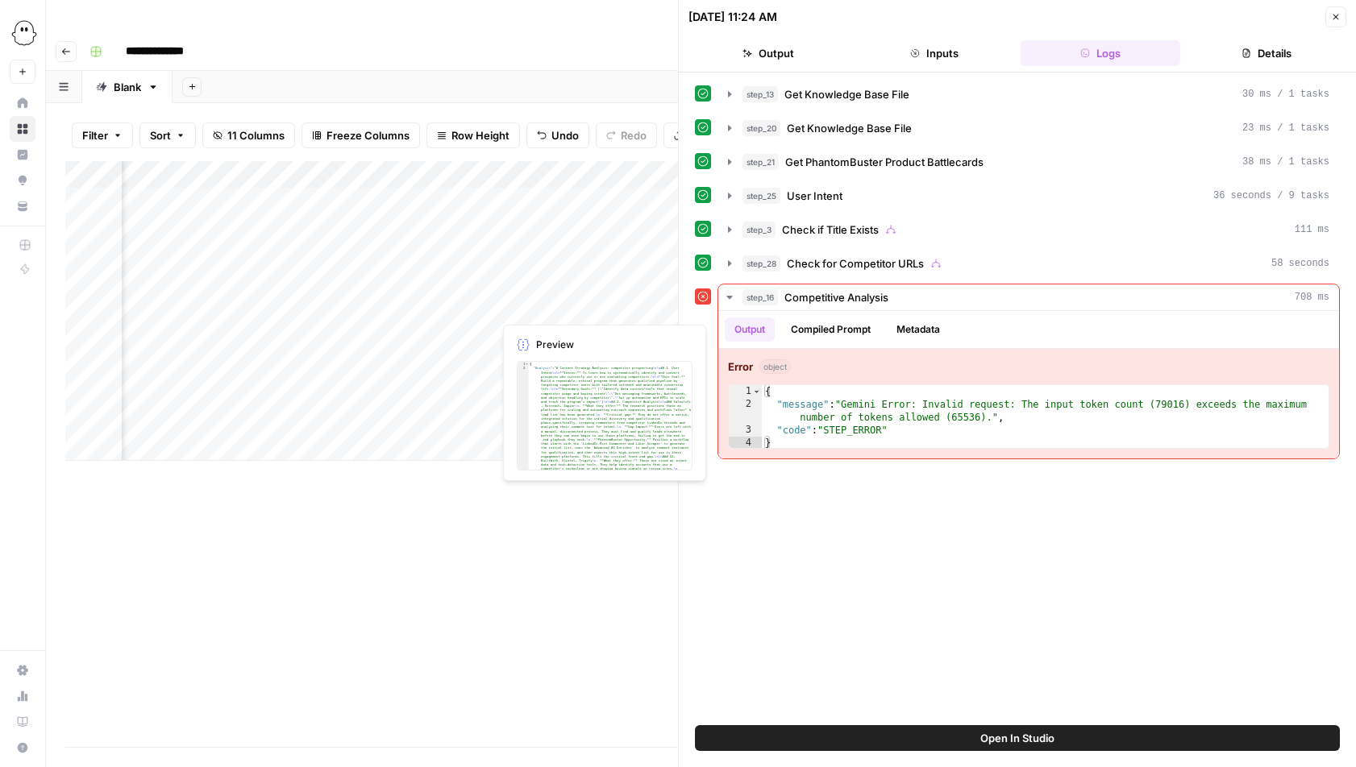
scroll to position [0, 609]
